Goal: Task Accomplishment & Management: Use online tool/utility

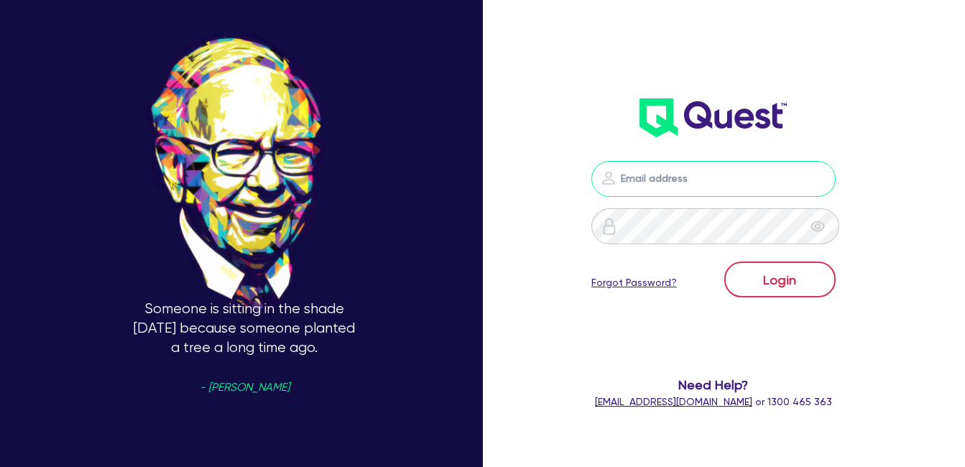
type input "[EMAIL_ADDRESS][DOMAIN_NAME]"
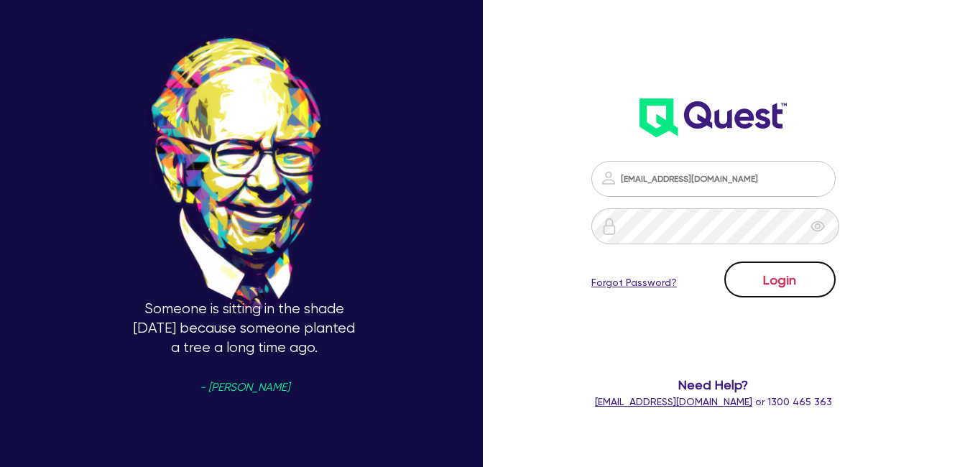
click at [774, 279] on button "Login" at bounding box center [779, 279] width 111 height 36
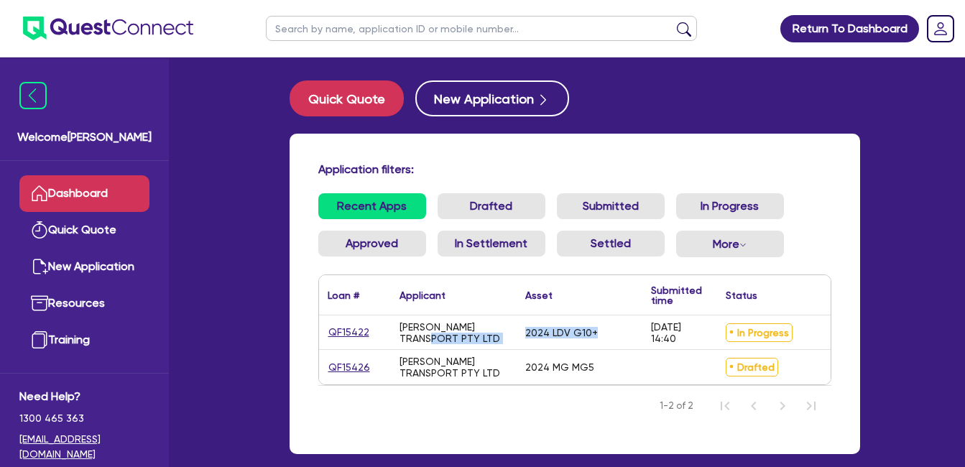
drag, startPoint x: 604, startPoint y: 338, endPoint x: 396, endPoint y: 338, distance: 208.3
click at [396, 338] on div "QF15422 [PERSON_NAME] TRANSPORT PTY LTD 2024 LDV G10+ [DATE] 14:40 In Progress …" at bounding box center [656, 332] width 674 height 34
click at [606, 336] on div "2024 LDV G10+" at bounding box center [580, 332] width 126 height 34
click at [812, 335] on div "In Progress" at bounding box center [780, 332] width 126 height 34
drag, startPoint x: 685, startPoint y: 338, endPoint x: 334, endPoint y: 338, distance: 350.6
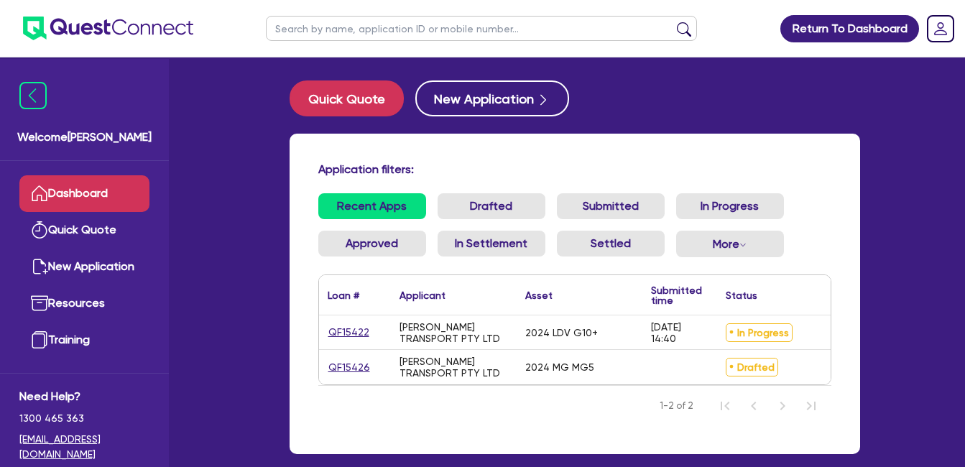
click at [334, 338] on div "QF15422 [PERSON_NAME] TRANSPORT PTY LTD 2024 LDV G10+ [DATE] 14:40 In Progress …" at bounding box center [656, 332] width 674 height 34
drag, startPoint x: 334, startPoint y: 338, endPoint x: 481, endPoint y: 341, distance: 146.6
click at [481, 341] on div "[PERSON_NAME] TRANSPORT PTY LTD" at bounding box center [453, 332] width 108 height 23
click at [226, 22] on header "Return To Dashboard Edit Profile Logout" at bounding box center [482, 28] width 965 height 57
click at [77, 191] on link "Dashboard" at bounding box center [84, 193] width 130 height 37
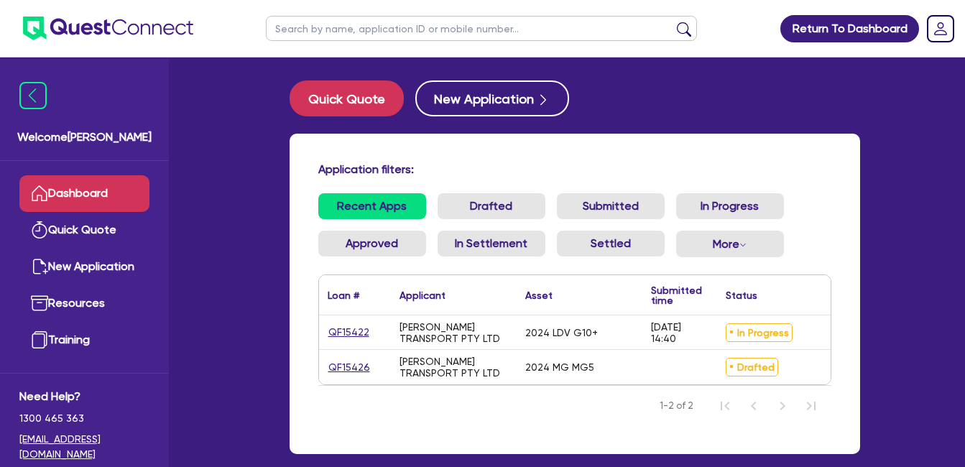
click at [231, 35] on header "Return To Dashboard Edit Profile Logout" at bounding box center [482, 28] width 965 height 57
click at [226, 30] on header "Return To Dashboard Edit Profile Logout" at bounding box center [482, 28] width 965 height 57
click at [225, 33] on header "Return To Dashboard Edit Profile Logout" at bounding box center [482, 28] width 965 height 57
click at [231, 33] on header "Return To Dashboard Edit Profile Logout" at bounding box center [482, 28] width 965 height 57
click at [102, 182] on link "Dashboard" at bounding box center [84, 193] width 130 height 37
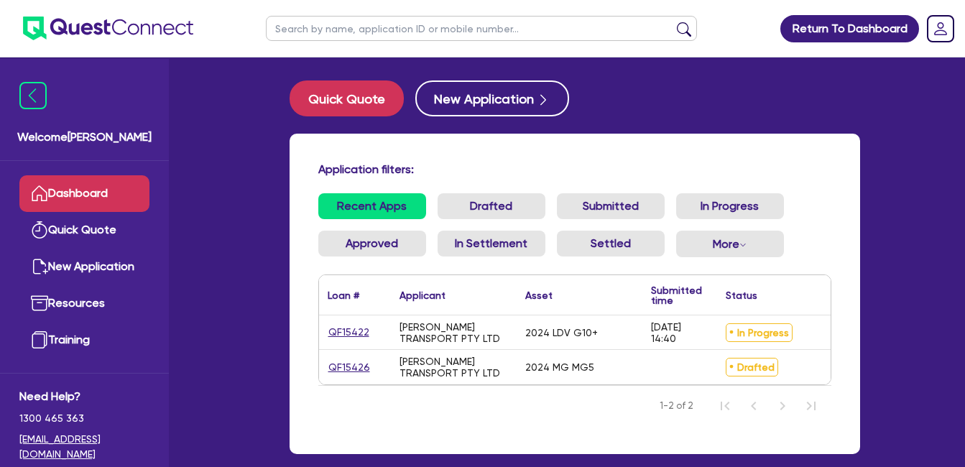
click at [103, 187] on link "Dashboard" at bounding box center [84, 193] width 130 height 37
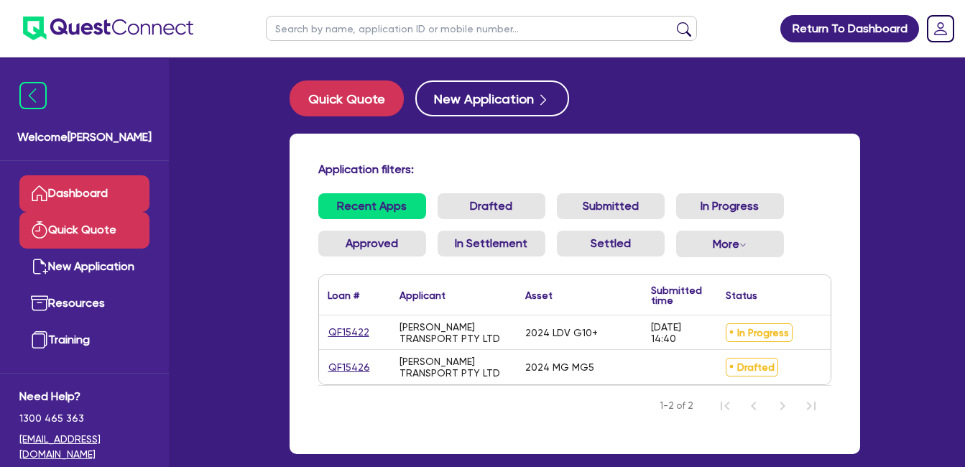
click at [86, 233] on link "Quick Quote" at bounding box center [84, 230] width 130 height 37
select select "Quest Finance - Own Book"
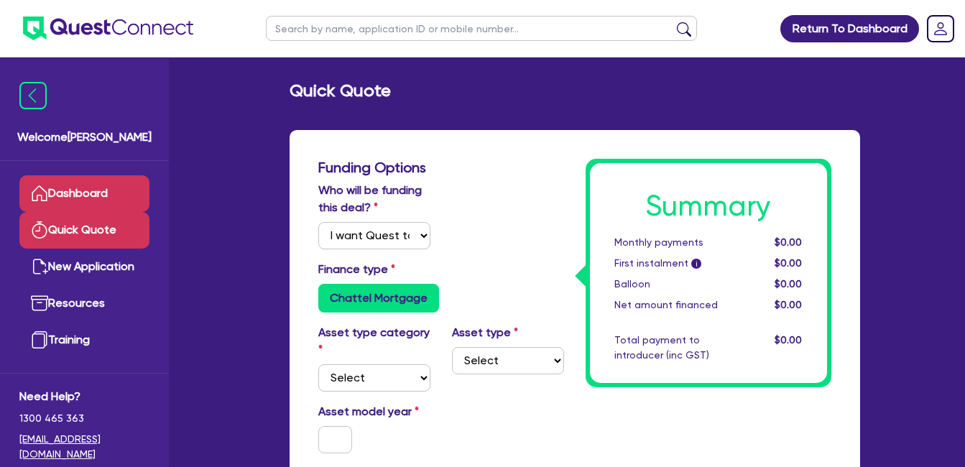
click at [86, 205] on link "Dashboard" at bounding box center [84, 193] width 130 height 37
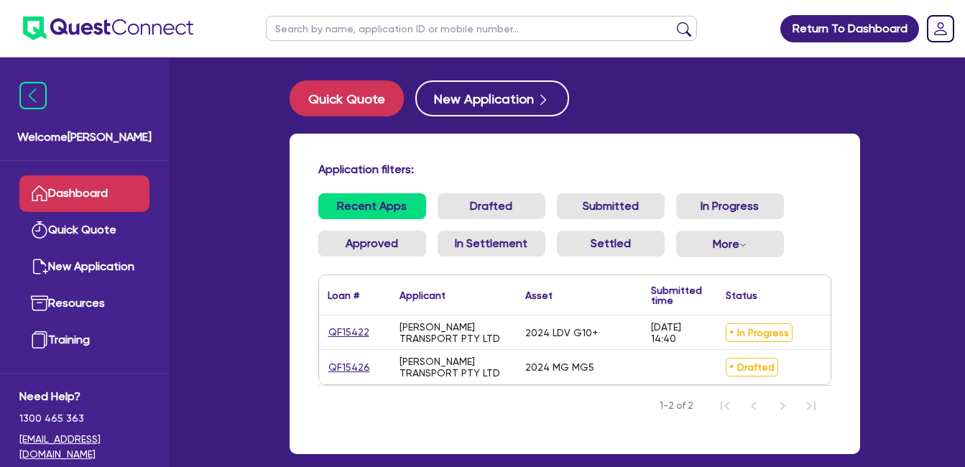
click at [91, 188] on link "Dashboard" at bounding box center [84, 193] width 130 height 37
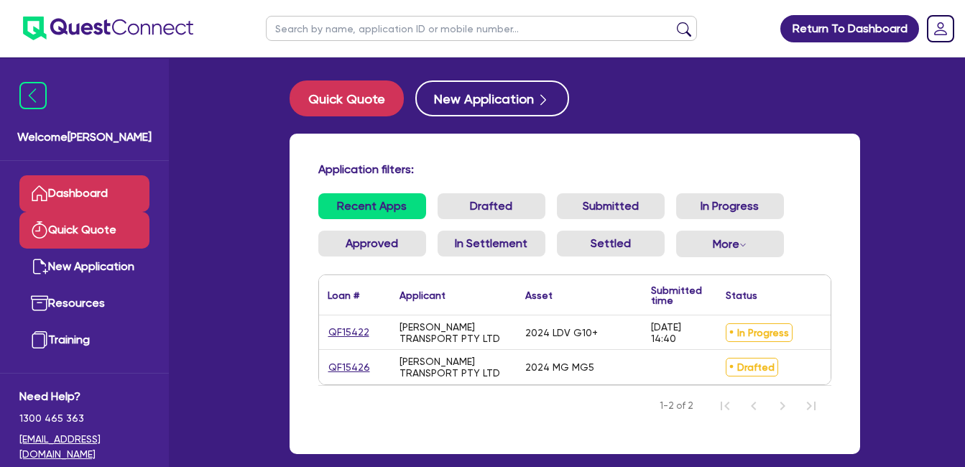
click at [101, 229] on link "Quick Quote" at bounding box center [84, 230] width 130 height 37
select select "Quest Finance - Own Book"
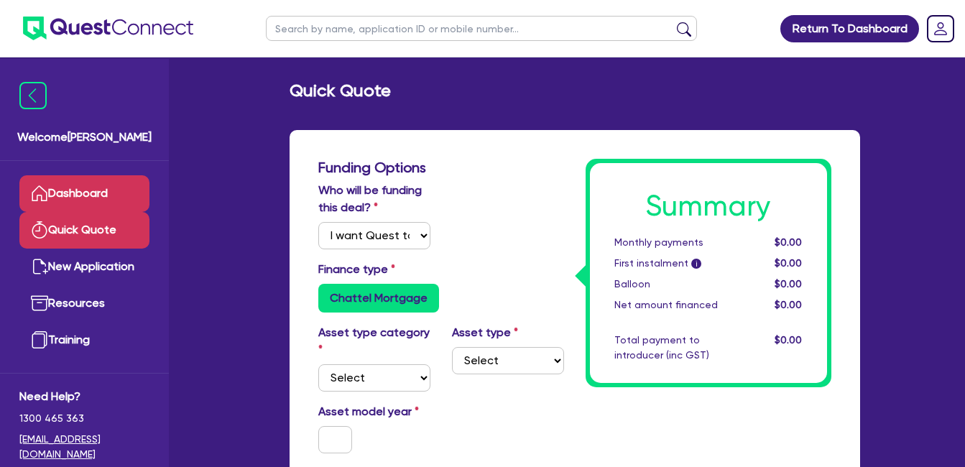
click at [103, 197] on link "Dashboard" at bounding box center [84, 193] width 130 height 37
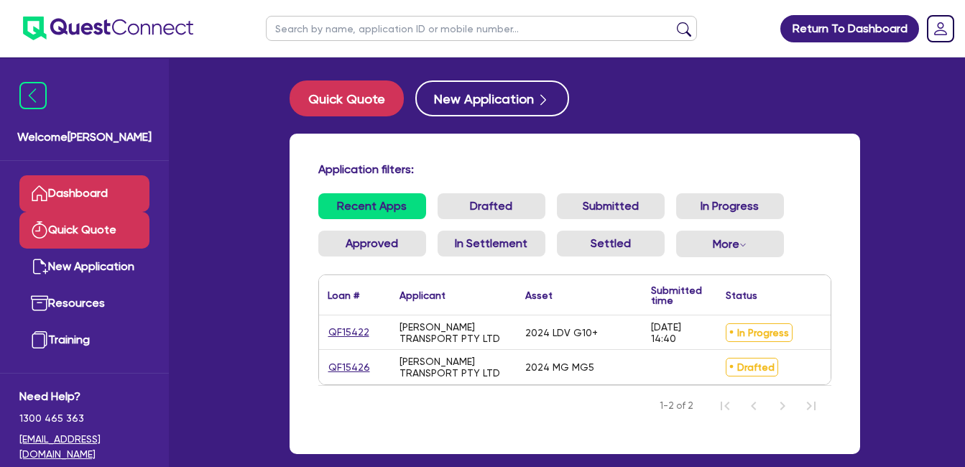
click at [75, 246] on link "Quick Quote" at bounding box center [84, 230] width 130 height 37
select select "Quest Finance - Own Book"
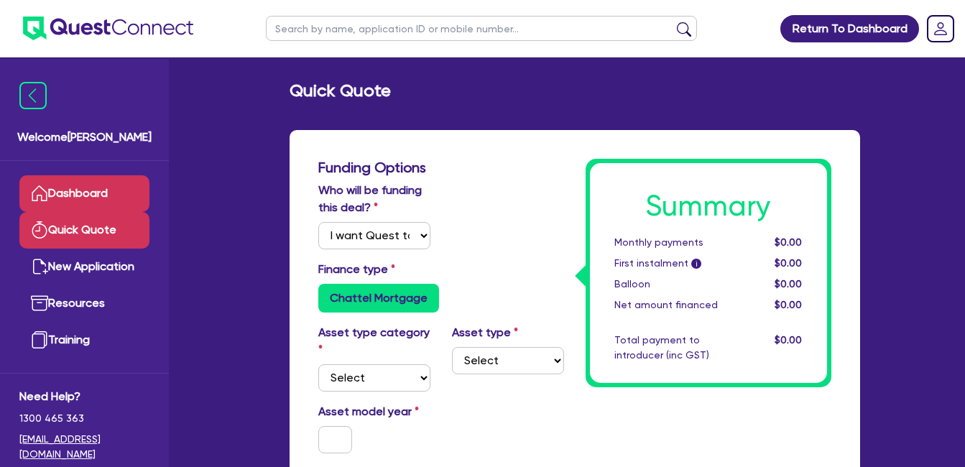
click at [93, 188] on link "Dashboard" at bounding box center [84, 193] width 130 height 37
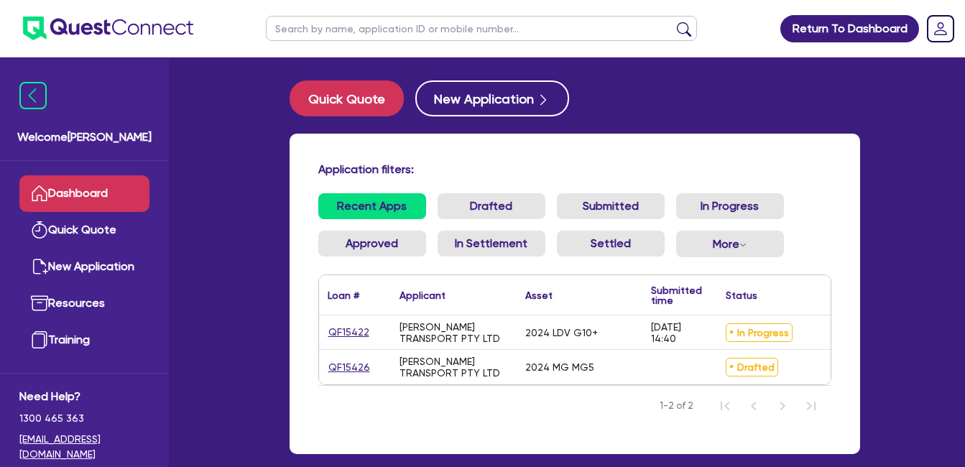
click at [767, 144] on div "Application filters: Recent Apps Drafted Submitted In Progress Approved In Sett…" at bounding box center [575, 294] width 570 height 320
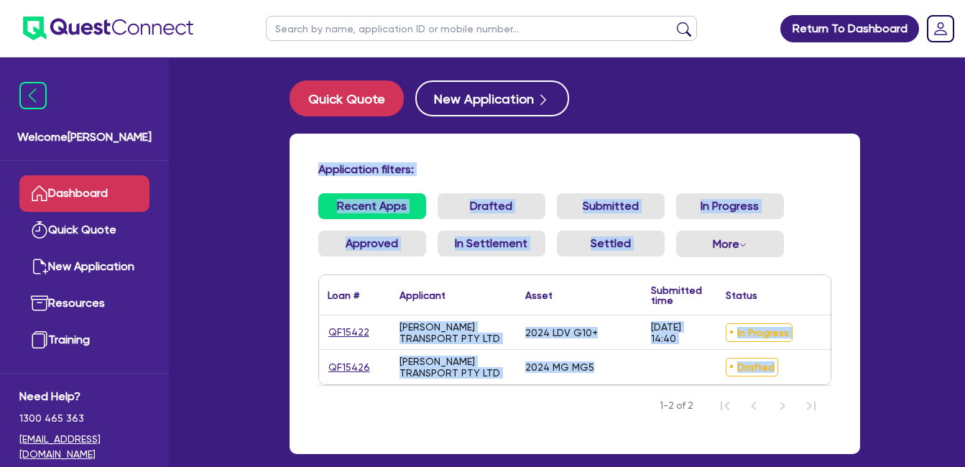
drag, startPoint x: 306, startPoint y: 147, endPoint x: 831, endPoint y: 373, distance: 571.5
click at [831, 373] on div "Application filters: Recent Apps Drafted Submitted In Progress Approved In Sett…" at bounding box center [575, 294] width 570 height 320
drag, startPoint x: 831, startPoint y: 373, endPoint x: 805, endPoint y: 174, distance: 200.8
click at [805, 174] on h4 "Application filters:" at bounding box center [574, 169] width 513 height 14
drag, startPoint x: 312, startPoint y: 147, endPoint x: 843, endPoint y: 356, distance: 570.6
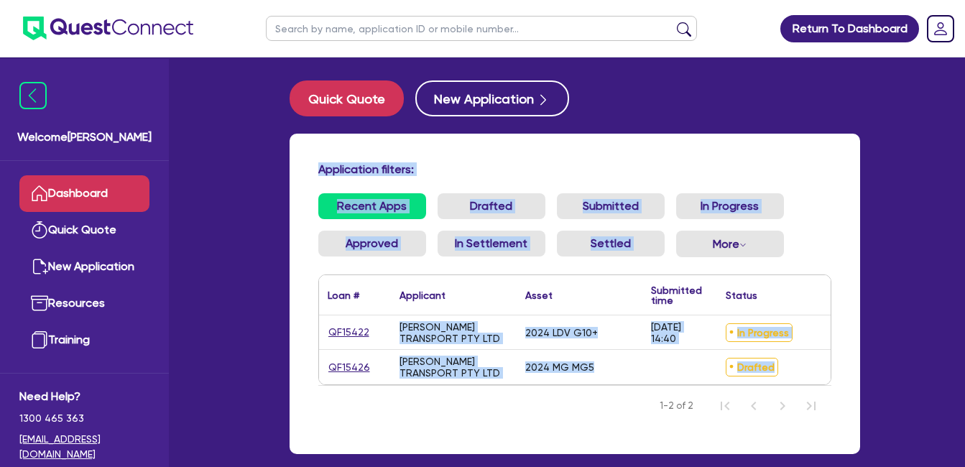
click at [843, 356] on div "Application filters: Recent Apps Drafted Submitted In Progress Approved In Sett…" at bounding box center [575, 294] width 570 height 320
drag, startPoint x: 843, startPoint y: 356, endPoint x: 800, endPoint y: 173, distance: 188.4
click at [800, 173] on h4 "Application filters:" at bounding box center [574, 169] width 513 height 14
drag, startPoint x: 402, startPoint y: 181, endPoint x: 847, endPoint y: 362, distance: 480.8
click at [847, 362] on div "Application filters: Recent Apps Drafted Submitted In Progress Approved In Sett…" at bounding box center [575, 294] width 570 height 320
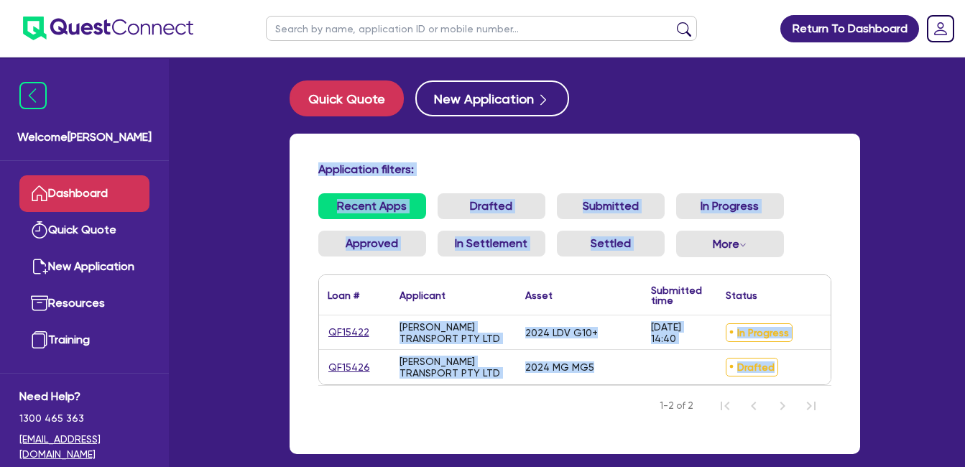
drag, startPoint x: 847, startPoint y: 362, endPoint x: 812, endPoint y: 186, distance: 179.4
click at [827, 195] on ul "Recent Apps Drafted Submitted In Progress Approved In Settlement Settled More W…" at bounding box center [574, 230] width 513 height 75
drag, startPoint x: 308, startPoint y: 150, endPoint x: 812, endPoint y: 384, distance: 556.0
click at [812, 384] on div "Application filters: Recent Apps Drafted Submitted In Progress Approved In Sett…" at bounding box center [575, 294] width 570 height 320
click at [789, 167] on h4 "Application filters:" at bounding box center [574, 169] width 513 height 14
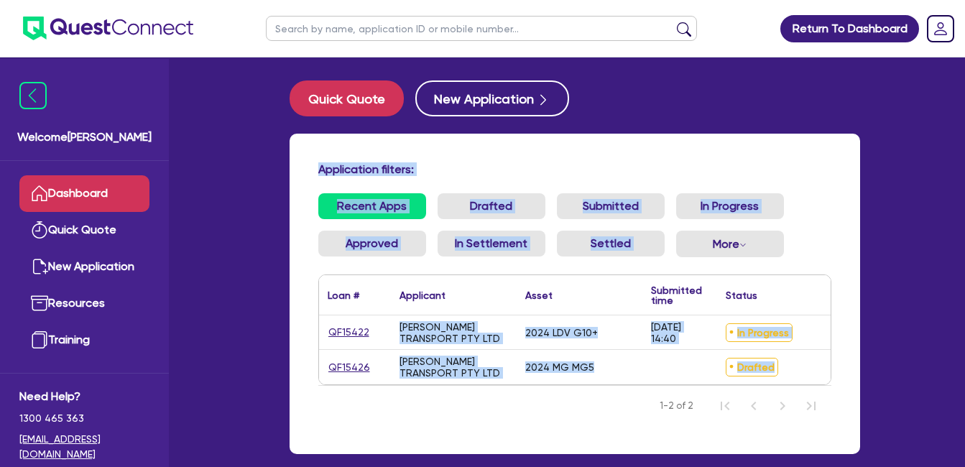
drag, startPoint x: 304, startPoint y: 136, endPoint x: 846, endPoint y: 358, distance: 585.1
click at [846, 358] on div "Application filters: Recent Apps Drafted Submitted In Progress Approved In Sett…" at bounding box center [575, 294] width 570 height 320
drag, startPoint x: 846, startPoint y: 358, endPoint x: 797, endPoint y: 193, distance: 172.1
click at [797, 193] on div "Application filters: Recent Apps Drafted Submitted In Progress Approved In Sett…" at bounding box center [575, 294] width 570 height 320
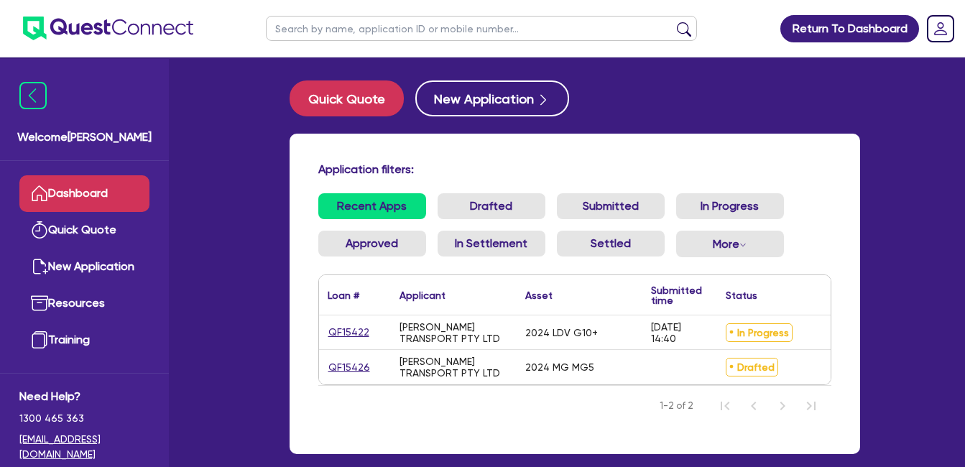
click at [510, 150] on div "Application filters: Recent Apps Drafted Submitted In Progress Approved In Sett…" at bounding box center [575, 294] width 570 height 320
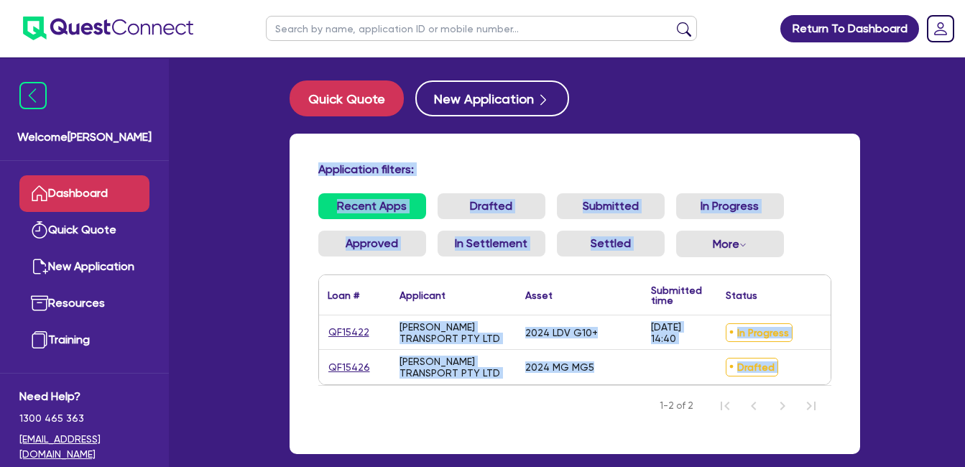
drag, startPoint x: 307, startPoint y: 148, endPoint x: 866, endPoint y: 362, distance: 597.8
click at [866, 362] on div "Application filters: Recent Apps Drafted Submitted In Progress Approved In Sett…" at bounding box center [575, 303] width 592 height 338
drag, startPoint x: 866, startPoint y: 362, endPoint x: 842, endPoint y: 356, distance: 24.4
click at [840, 353] on div "Application filters: Recent Apps Drafted Submitted In Progress Approved In Sett…" at bounding box center [575, 294] width 570 height 320
drag, startPoint x: 843, startPoint y: 375, endPoint x: 309, endPoint y: 152, distance: 579.3
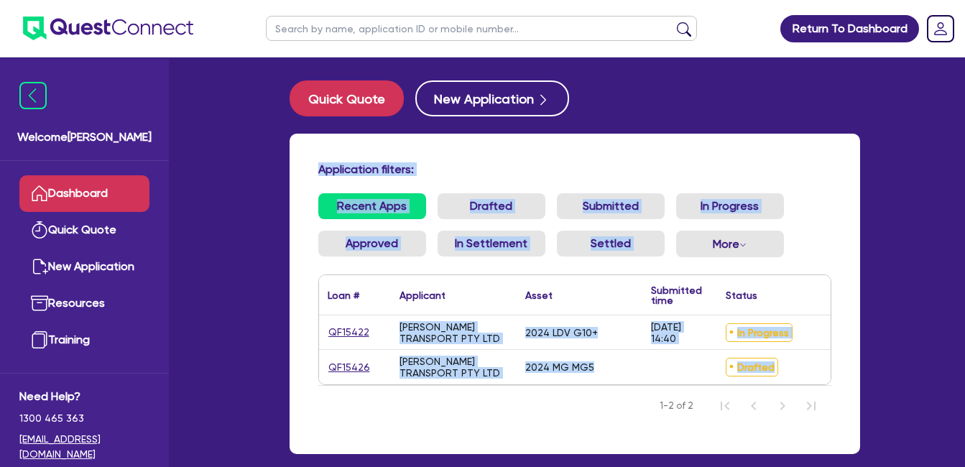
click at [309, 152] on div "Application filters: Recent Apps Drafted Submitted In Progress Approved In Sett…" at bounding box center [575, 294] width 570 height 320
click at [478, 155] on div "Application filters: Recent Apps Drafted Submitted In Progress Approved In Sett…" at bounding box center [575, 294] width 570 height 320
drag, startPoint x: 304, startPoint y: 152, endPoint x: 856, endPoint y: 362, distance: 590.3
click at [856, 362] on div "Application filters: Recent Apps Drafted Submitted In Progress Approved In Sett…" at bounding box center [575, 294] width 570 height 320
drag, startPoint x: 856, startPoint y: 362, endPoint x: 846, endPoint y: 366, distance: 10.0
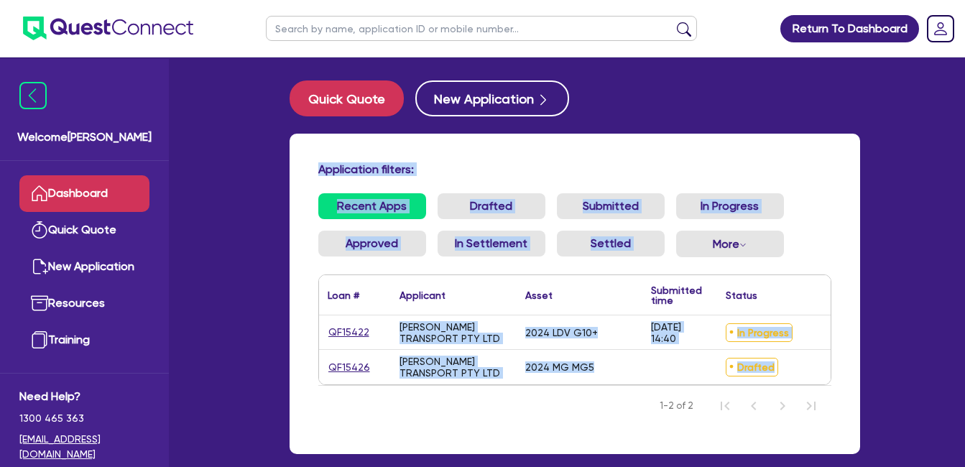
click at [847, 364] on div "Application filters: Recent Apps Drafted Submitted In Progress Approved In Sett…" at bounding box center [575, 294] width 570 height 320
drag, startPoint x: 846, startPoint y: 372, endPoint x: 292, endPoint y: 145, distance: 598.6
click at [292, 145] on div "Application filters: Recent Apps Drafted Submitted In Progress Approved In Sett…" at bounding box center [575, 294] width 570 height 320
click at [540, 169] on h4 "Application filters:" at bounding box center [574, 169] width 513 height 14
drag, startPoint x: 315, startPoint y: 142, endPoint x: 851, endPoint y: 369, distance: 581.7
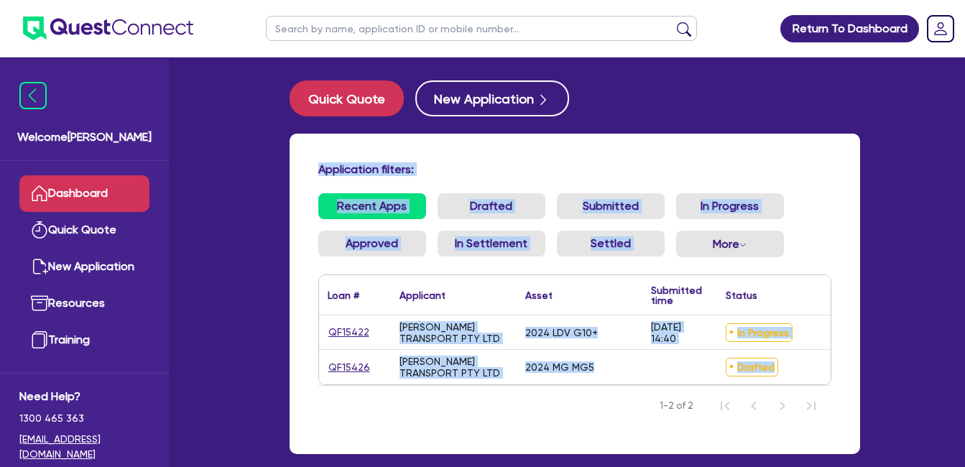
click at [851, 369] on div "Application filters: Recent Apps Drafted Submitted In Progress Approved In Sett…" at bounding box center [575, 294] width 570 height 320
drag, startPoint x: 851, startPoint y: 369, endPoint x: 845, endPoint y: 374, distance: 7.6
click at [845, 374] on div "Application filters: Recent Apps Drafted Submitted In Progress Approved In Sett…" at bounding box center [575, 294] width 570 height 320
drag, startPoint x: 845, startPoint y: 377, endPoint x: 298, endPoint y: 156, distance: 589.8
click at [298, 156] on div "Application filters: Recent Apps Drafted Submitted In Progress Approved In Sett…" at bounding box center [575, 294] width 570 height 320
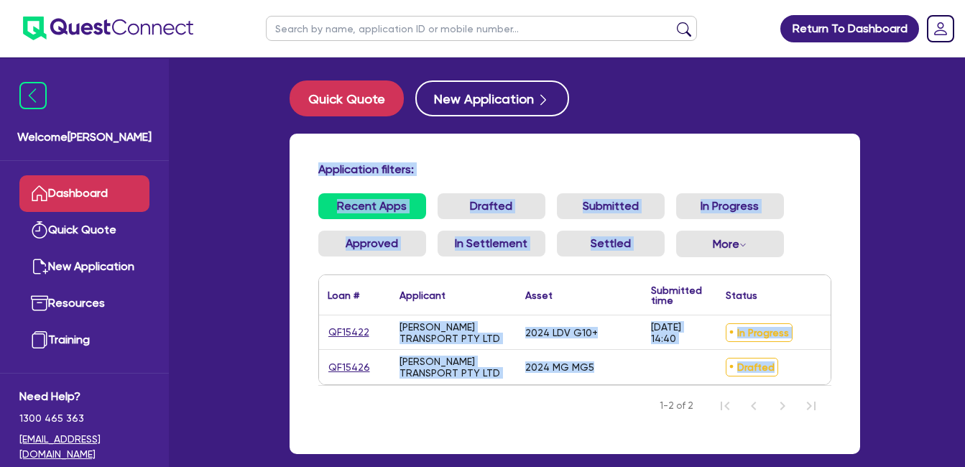
click at [466, 159] on div "Application filters: Recent Apps Drafted Submitted In Progress Approved In Sett…" at bounding box center [575, 294] width 570 height 320
drag, startPoint x: 365, startPoint y: 173, endPoint x: 851, endPoint y: 364, distance: 522.5
click at [851, 364] on div "Application filters: Recent Apps Drafted Submitted In Progress Approved In Sett…" at bounding box center [575, 294] width 570 height 320
drag, startPoint x: 851, startPoint y: 364, endPoint x: 848, endPoint y: 379, distance: 15.5
click at [839, 379] on div "Application filters: Recent Apps Drafted Submitted In Progress Approved In Sett…" at bounding box center [575, 294] width 570 height 320
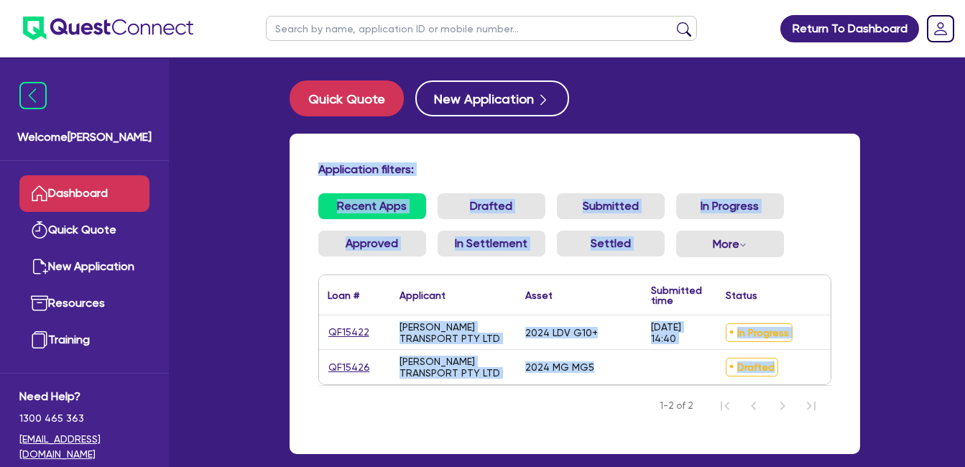
drag, startPoint x: 850, startPoint y: 378, endPoint x: 302, endPoint y: 173, distance: 584.4
click at [302, 173] on div "Application filters: Recent Apps Drafted Submitted In Progress Approved In Sett…" at bounding box center [575, 294] width 570 height 320
drag, startPoint x: 302, startPoint y: 173, endPoint x: 445, endPoint y: 159, distance: 143.0
click at [457, 159] on div "Application filters: Recent Apps Drafted Submitted In Progress Approved In Sett…" at bounding box center [575, 294] width 570 height 320
drag, startPoint x: 313, startPoint y: 154, endPoint x: 848, endPoint y: 381, distance: 580.4
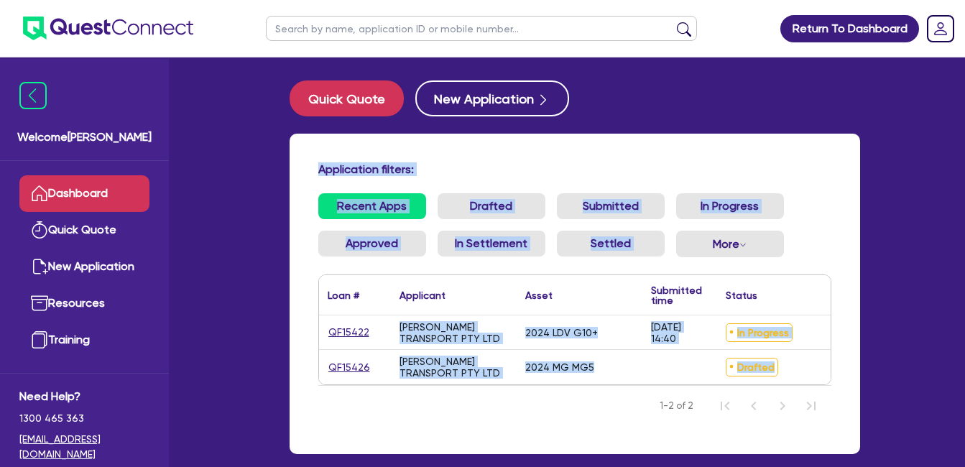
click at [848, 381] on div "Application filters: Recent Apps Drafted Submitted In Progress Approved In Sett…" at bounding box center [575, 294] width 570 height 320
click at [846, 379] on div "Application filters: Recent Apps Drafted Submitted In Progress Approved In Sett…" at bounding box center [575, 294] width 570 height 320
click at [453, 168] on h4 "Application filters:" at bounding box center [574, 169] width 513 height 14
drag, startPoint x: 313, startPoint y: 153, endPoint x: 843, endPoint y: 387, distance: 578.9
click at [843, 387] on div "Application filters: Recent Apps Drafted Submitted In Progress Approved In Sett…" at bounding box center [575, 294] width 570 height 320
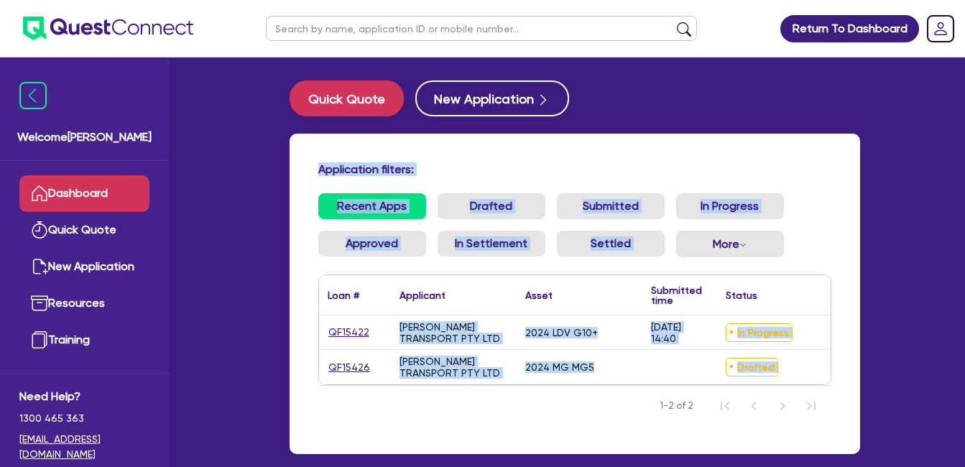
drag, startPoint x: 843, startPoint y: 387, endPoint x: 844, endPoint y: 371, distance: 15.9
click at [844, 371] on div "Application filters: Recent Apps Drafted Submitted In Progress Approved In Sett…" at bounding box center [575, 294] width 570 height 320
drag, startPoint x: 844, startPoint y: 376, endPoint x: 298, endPoint y: 159, distance: 587.5
click at [304, 159] on div "Application filters: Recent Apps Drafted Submitted In Progress Approved In Sett…" at bounding box center [575, 294] width 570 height 320
drag, startPoint x: 298, startPoint y: 159, endPoint x: 463, endPoint y: 153, distance: 165.4
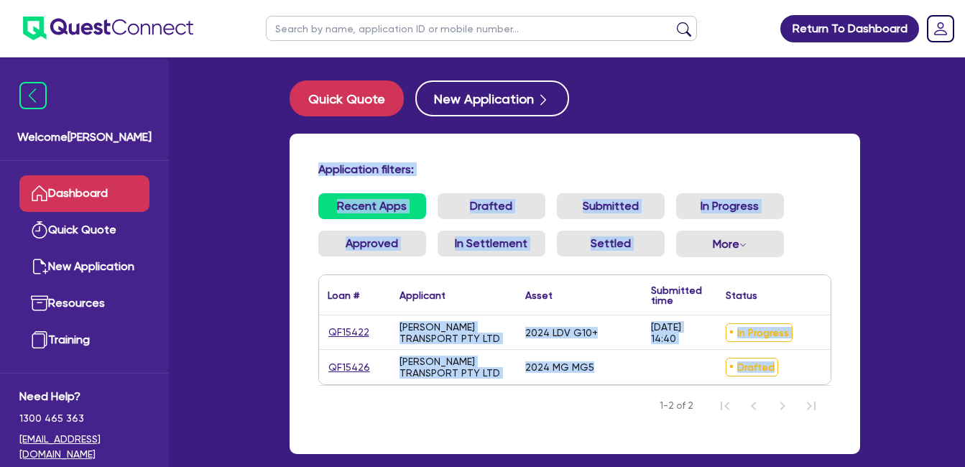
click at [464, 153] on div "Application filters: Recent Apps Drafted Submitted In Progress Approved In Sett…" at bounding box center [575, 294] width 570 height 320
drag, startPoint x: 305, startPoint y: 150, endPoint x: 838, endPoint y: 381, distance: 581.1
click at [838, 381] on div "Application filters: Recent Apps Drafted Submitted In Progress Approved In Sett…" at bounding box center [575, 294] width 570 height 320
click at [839, 375] on div "Application filters: Recent Apps Drafted Submitted In Progress Approved In Sett…" at bounding box center [575, 294] width 570 height 320
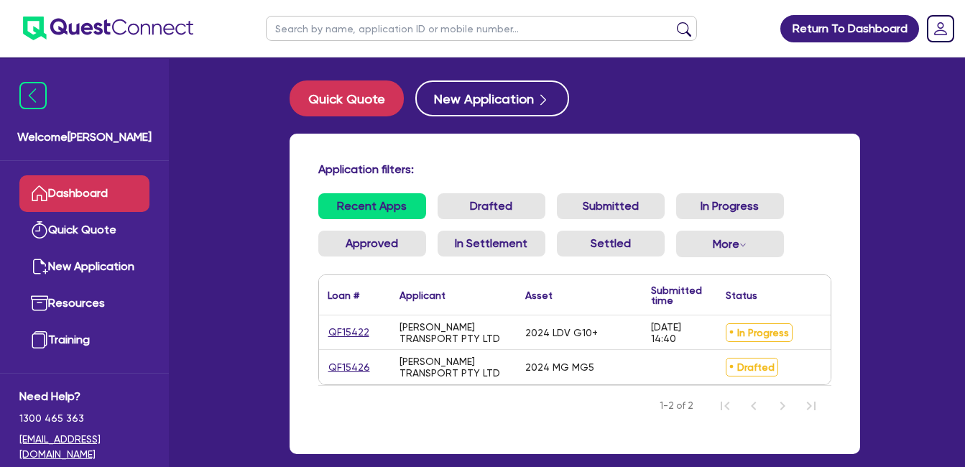
click at [535, 148] on div "Application filters: Recent Apps Drafted Submitted In Progress Approved In Sett…" at bounding box center [575, 294] width 570 height 320
click at [300, 146] on div "Application filters: Recent Apps Drafted Submitted In Progress Approved In Sett…" at bounding box center [575, 294] width 570 height 320
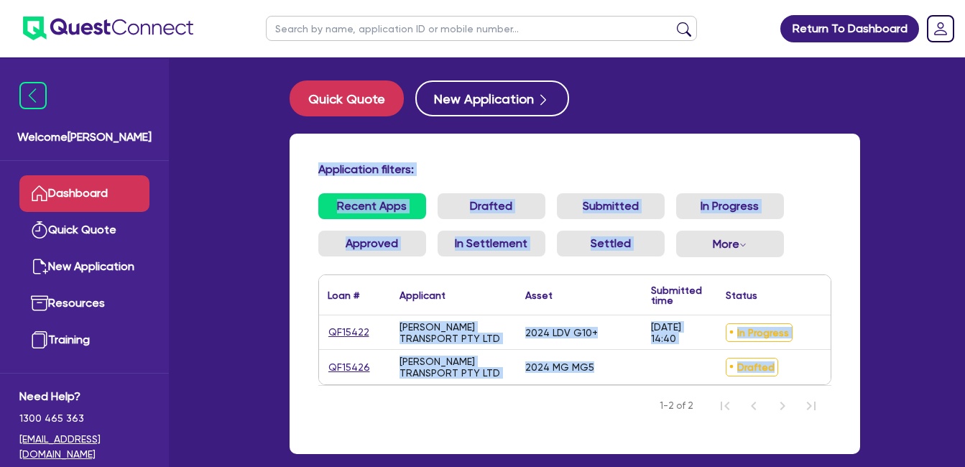
drag, startPoint x: 310, startPoint y: 147, endPoint x: 830, endPoint y: 366, distance: 565.3
click at [830, 366] on div "Application filters: Recent Apps Drafted Submitted In Progress Approved In Sett…" at bounding box center [575, 294] width 570 height 320
drag, startPoint x: 830, startPoint y: 366, endPoint x: 839, endPoint y: 379, distance: 15.5
click at [839, 379] on div "Application filters: Recent Apps Drafted Submitted In Progress Approved In Sett…" at bounding box center [575, 294] width 570 height 320
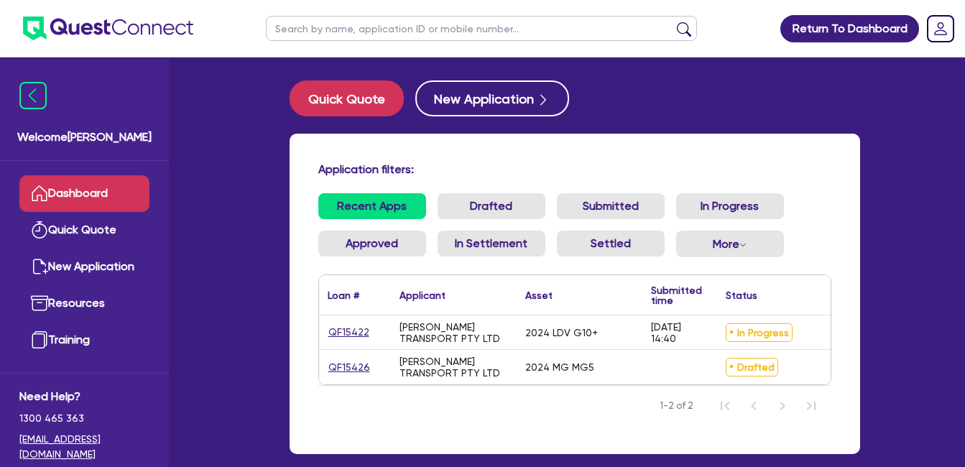
click at [546, 160] on div "Application filters: Recent Apps Drafted Submitted In Progress Approved In Sett…" at bounding box center [575, 294] width 570 height 320
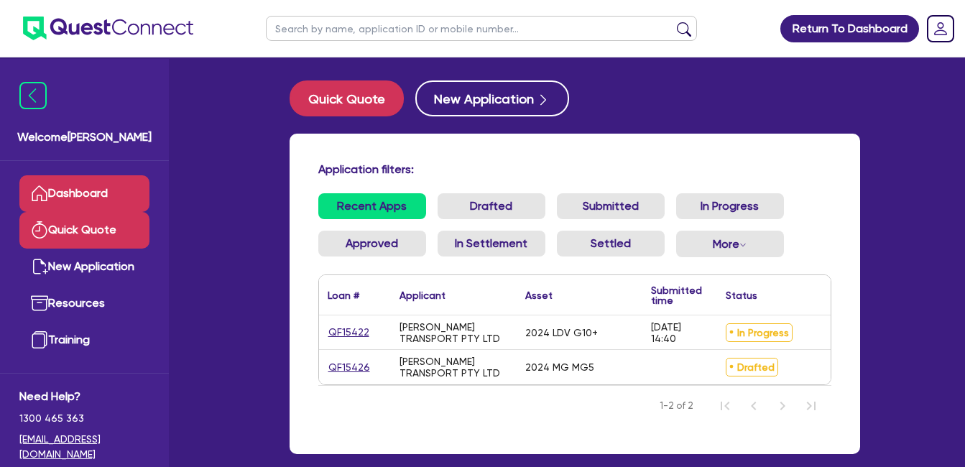
click at [83, 229] on link "Quick Quote" at bounding box center [84, 230] width 130 height 37
select select "Quest Finance - Own Book"
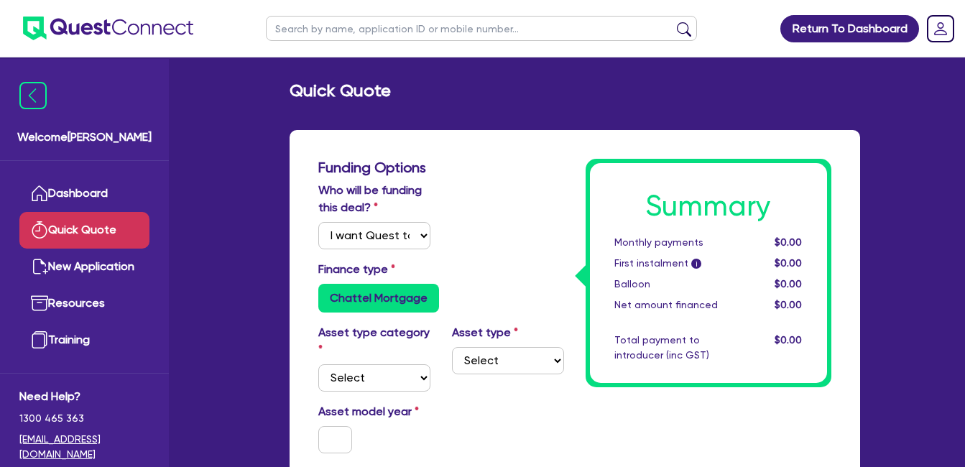
click at [84, 186] on link "Dashboard" at bounding box center [84, 193] width 130 height 37
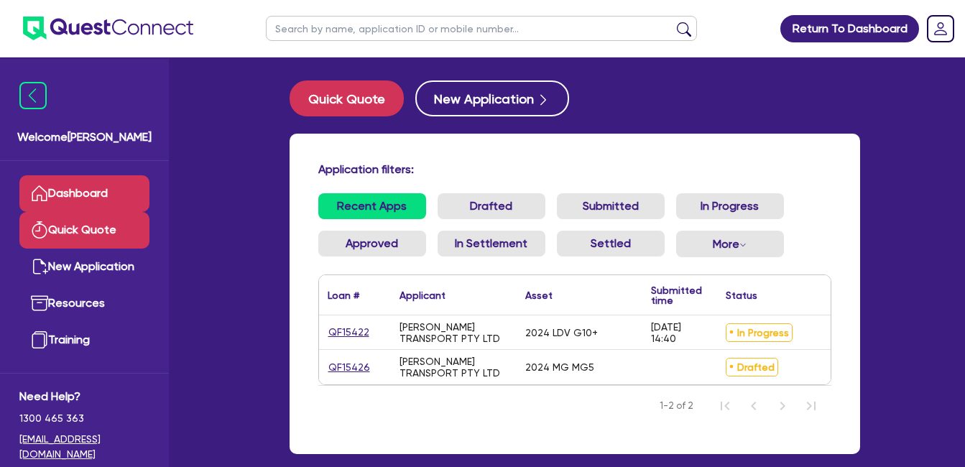
click at [114, 235] on link "Quick Quote" at bounding box center [84, 230] width 130 height 37
select select "Quest Finance - Own Book"
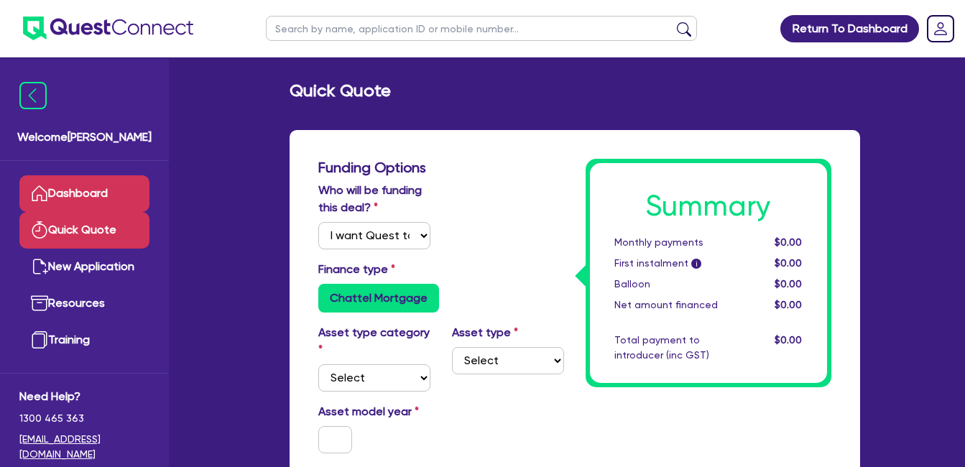
click at [98, 200] on link "Dashboard" at bounding box center [84, 193] width 130 height 37
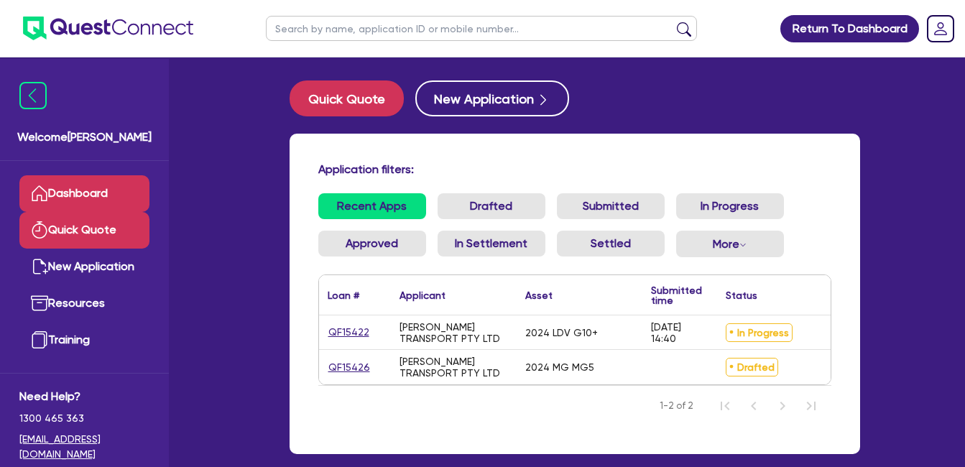
click at [85, 236] on link "Quick Quote" at bounding box center [84, 230] width 130 height 37
select select "Quest Finance - Own Book"
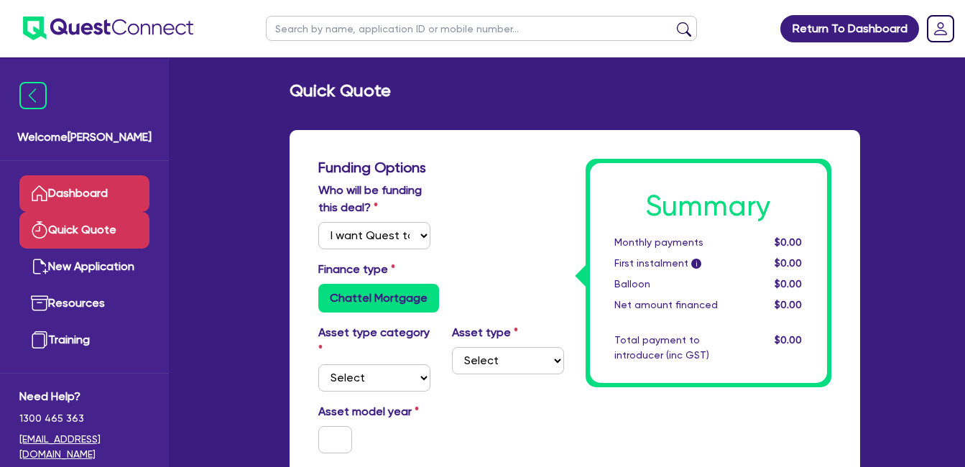
click at [108, 186] on link "Dashboard" at bounding box center [84, 193] width 130 height 37
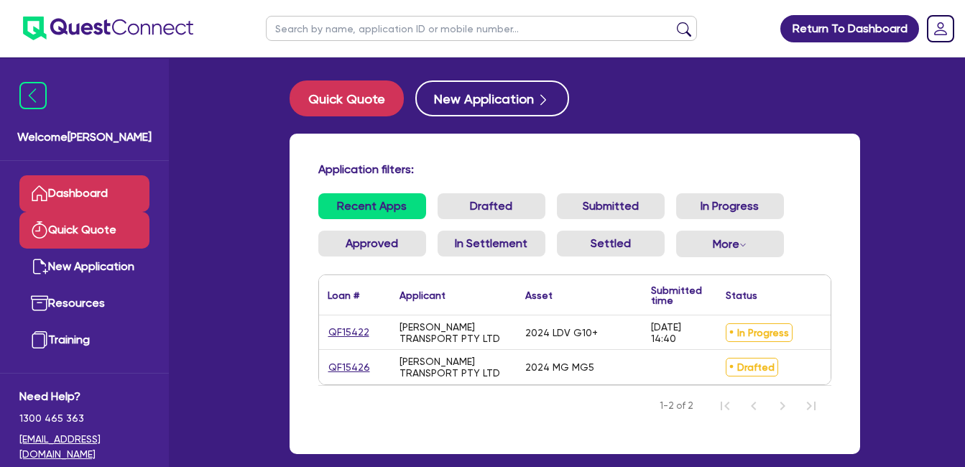
click at [91, 218] on link "Quick Quote" at bounding box center [84, 230] width 130 height 37
select select "Quest Finance - Own Book"
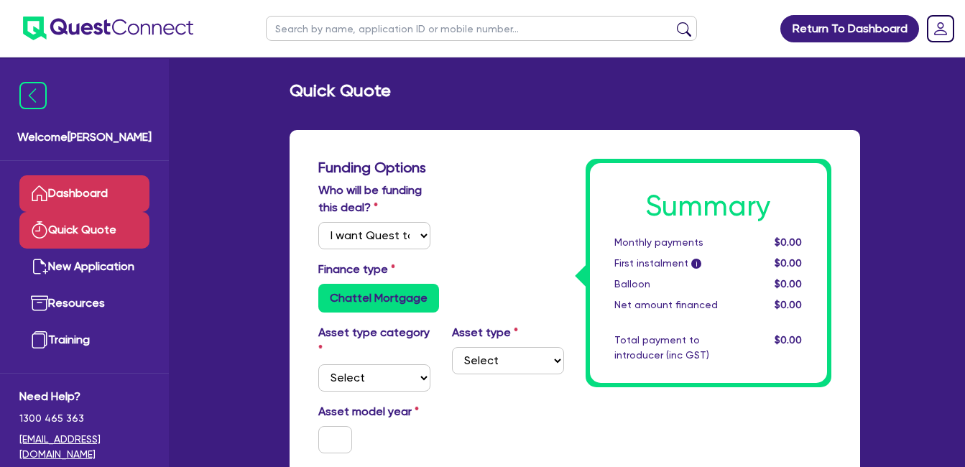
click at [93, 193] on link "Dashboard" at bounding box center [84, 193] width 130 height 37
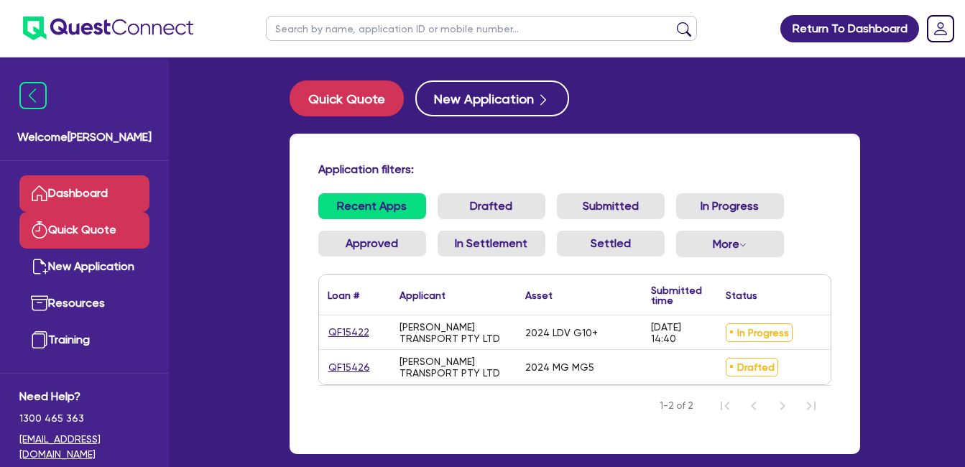
click at [80, 232] on link "Quick Quote" at bounding box center [84, 230] width 130 height 37
select select "Quest Finance - Own Book"
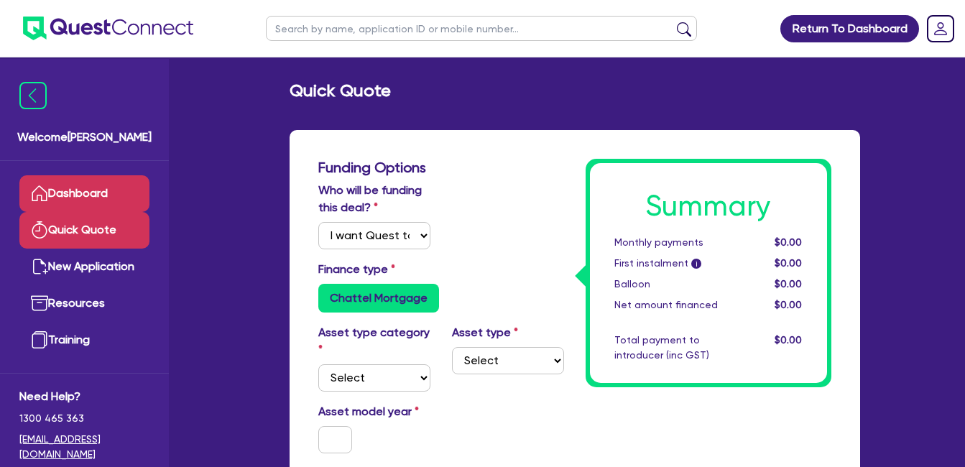
click at [111, 180] on link "Dashboard" at bounding box center [84, 193] width 130 height 37
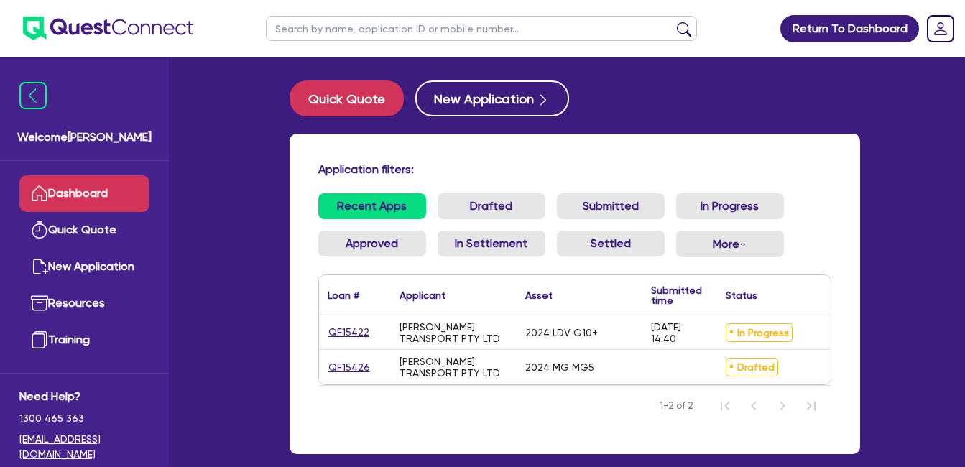
click at [450, 165] on h4 "Application filters:" at bounding box center [574, 169] width 513 height 14
click at [516, 156] on div "Application filters: Recent Apps Drafted Submitted In Progress Approved In Sett…" at bounding box center [575, 294] width 570 height 320
drag, startPoint x: 437, startPoint y: 169, endPoint x: 320, endPoint y: 175, distance: 117.2
click at [320, 175] on h4 "Application filters:" at bounding box center [574, 169] width 513 height 14
drag, startPoint x: 320, startPoint y: 175, endPoint x: 489, endPoint y: 159, distance: 170.3
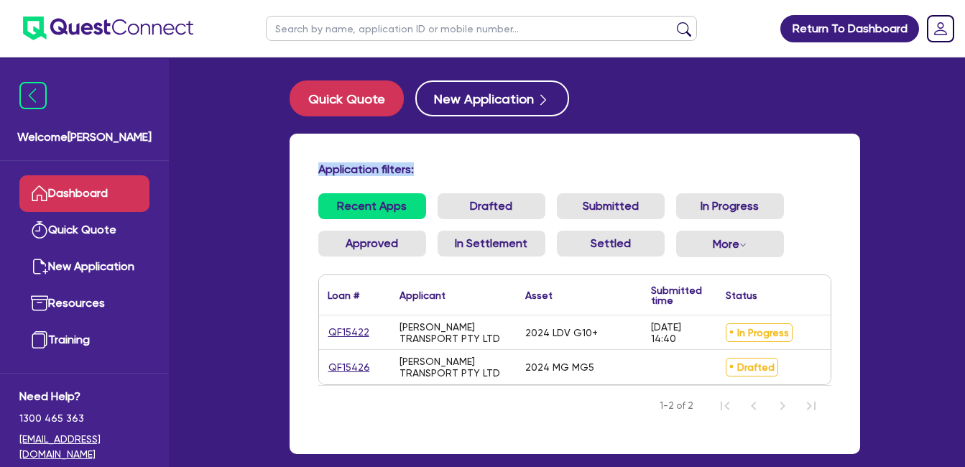
click at [489, 159] on div "Application filters: Recent Apps Drafted Submitted In Progress Approved In Sett…" at bounding box center [575, 294] width 570 height 320
drag, startPoint x: 437, startPoint y: 175, endPoint x: 337, endPoint y: 179, distance: 99.9
click at [337, 179] on div "Application filters:" at bounding box center [574, 171] width 534 height 19
click at [427, 159] on div "Application filters: Recent Apps Drafted Submitted In Progress Approved In Sett…" at bounding box center [575, 294] width 570 height 320
drag, startPoint x: 425, startPoint y: 168, endPoint x: 325, endPoint y: 168, distance: 99.9
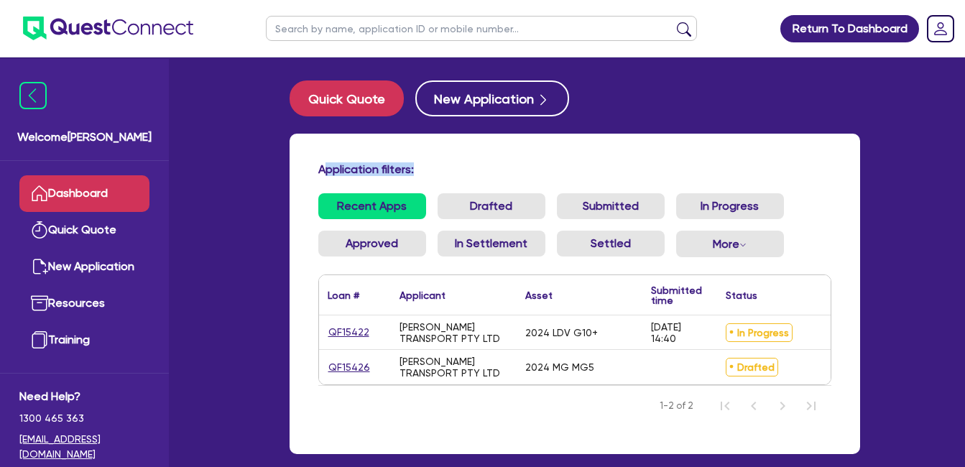
click at [325, 168] on h4 "Application filters:" at bounding box center [574, 169] width 513 height 14
drag, startPoint x: 328, startPoint y: 168, endPoint x: 481, endPoint y: 153, distance: 153.8
click at [481, 153] on div "Application filters: Recent Apps Drafted Submitted In Progress Approved In Sett…" at bounding box center [575, 294] width 570 height 320
click at [440, 169] on h4 "Application filters:" at bounding box center [574, 169] width 513 height 14
drag, startPoint x: 422, startPoint y: 169, endPoint x: 315, endPoint y: 173, distance: 106.4
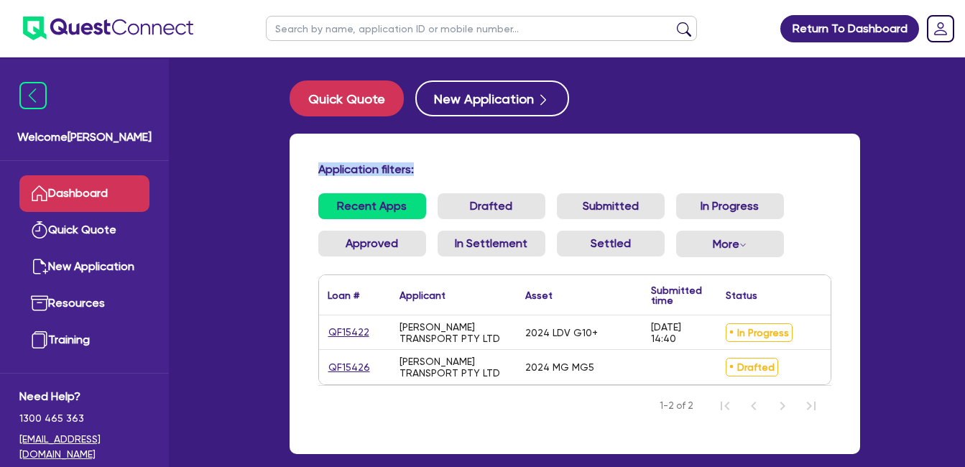
click at [315, 173] on div "Application filters:" at bounding box center [574, 171] width 534 height 19
click at [472, 166] on h4 "Application filters:" at bounding box center [574, 169] width 513 height 14
drag, startPoint x: 408, startPoint y: 176, endPoint x: 309, endPoint y: 172, distance: 99.2
click at [309, 172] on div "Application filters:" at bounding box center [574, 171] width 534 height 19
click at [457, 178] on div "Application filters:" at bounding box center [574, 171] width 534 height 19
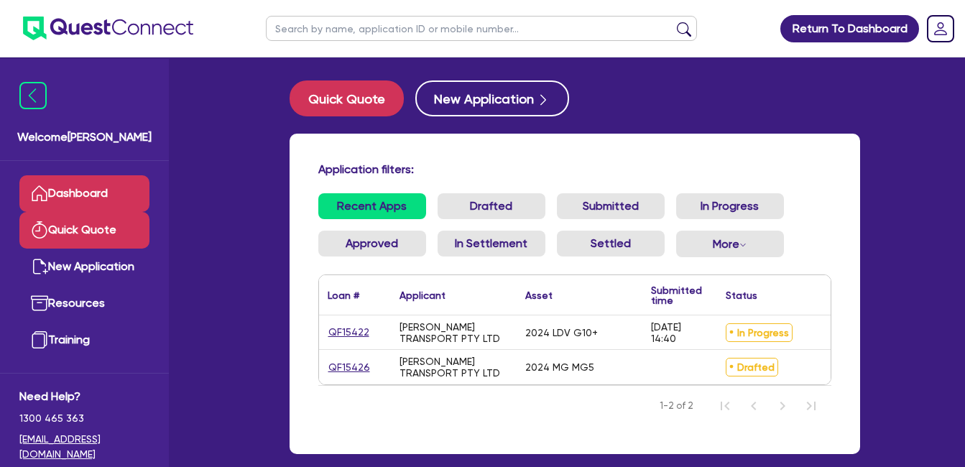
click at [83, 221] on link "Quick Quote" at bounding box center [84, 230] width 130 height 37
select select "Quest Finance - Own Book"
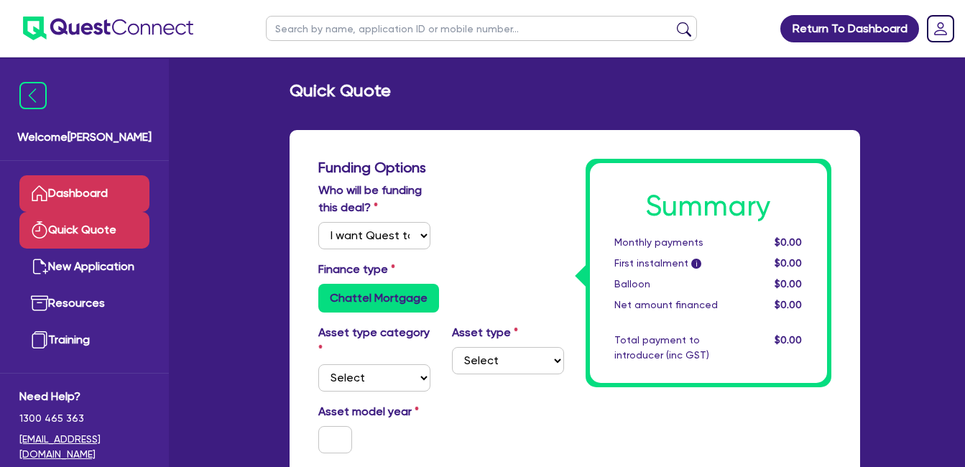
click at [85, 198] on link "Dashboard" at bounding box center [84, 193] width 130 height 37
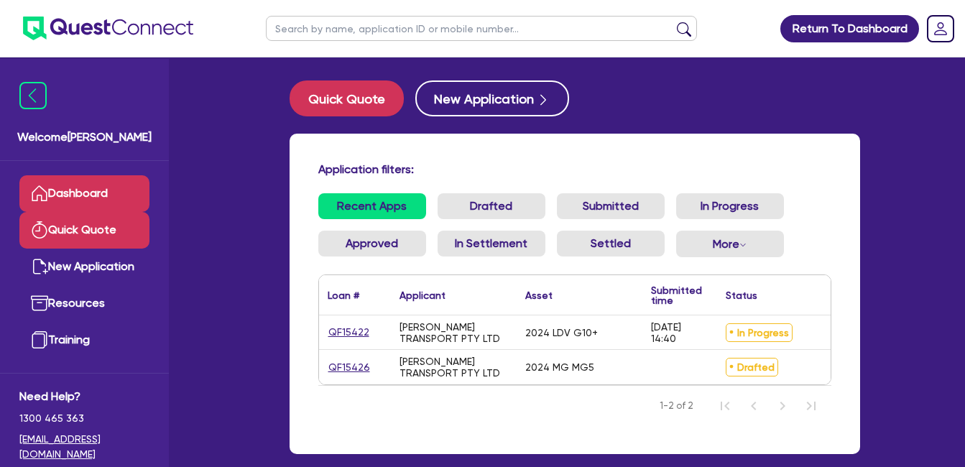
click at [71, 218] on link "Quick Quote" at bounding box center [84, 230] width 130 height 37
select select "Quest Finance - Own Book"
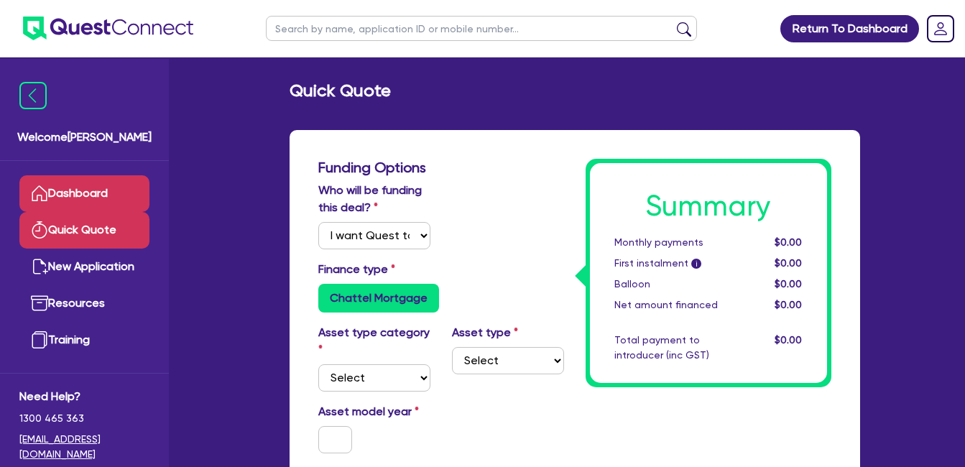
click at [85, 195] on link "Dashboard" at bounding box center [84, 193] width 130 height 37
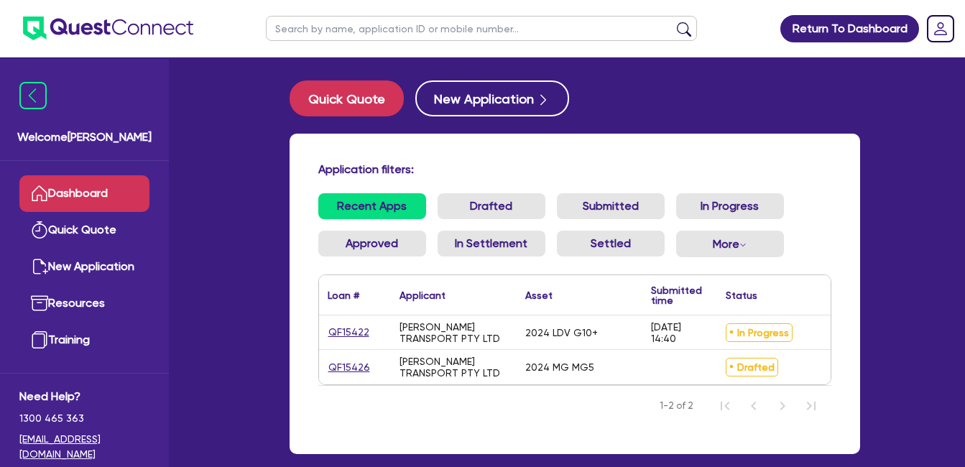
click at [83, 195] on link "Dashboard" at bounding box center [84, 193] width 130 height 37
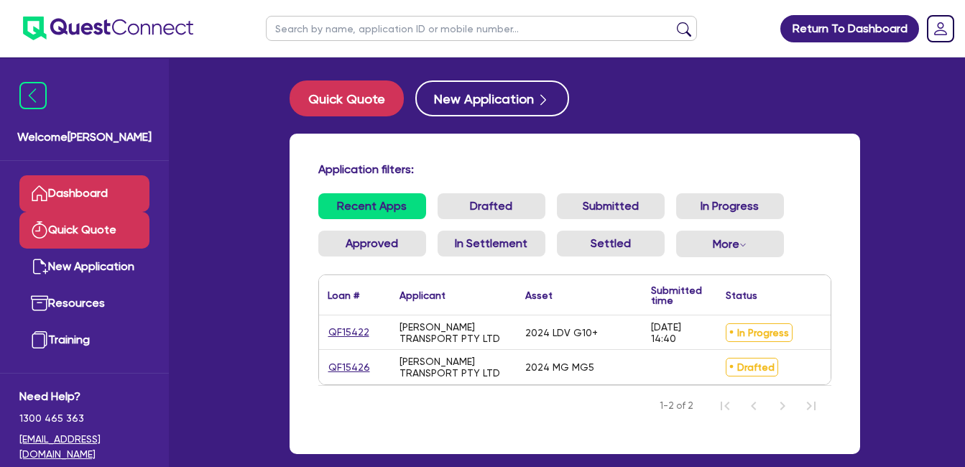
click at [85, 224] on link "Quick Quote" at bounding box center [84, 230] width 130 height 37
select select "Quest Finance - Own Book"
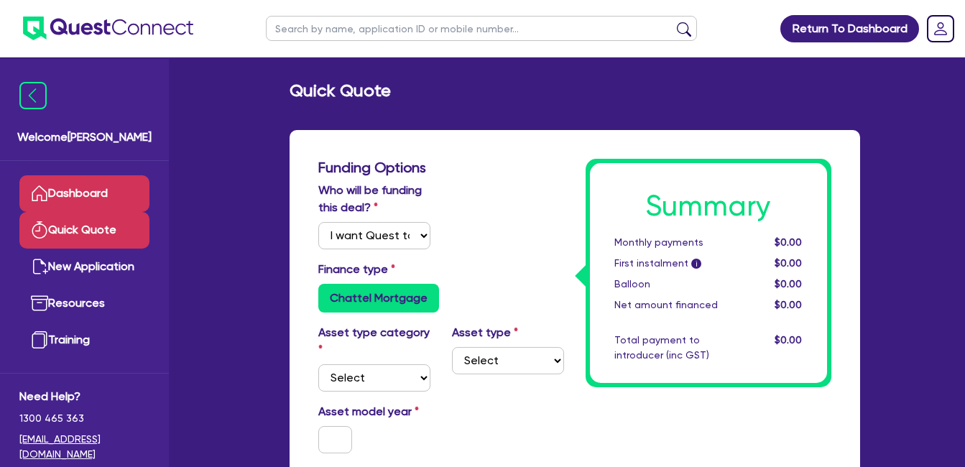
click at [76, 186] on link "Dashboard" at bounding box center [84, 193] width 130 height 37
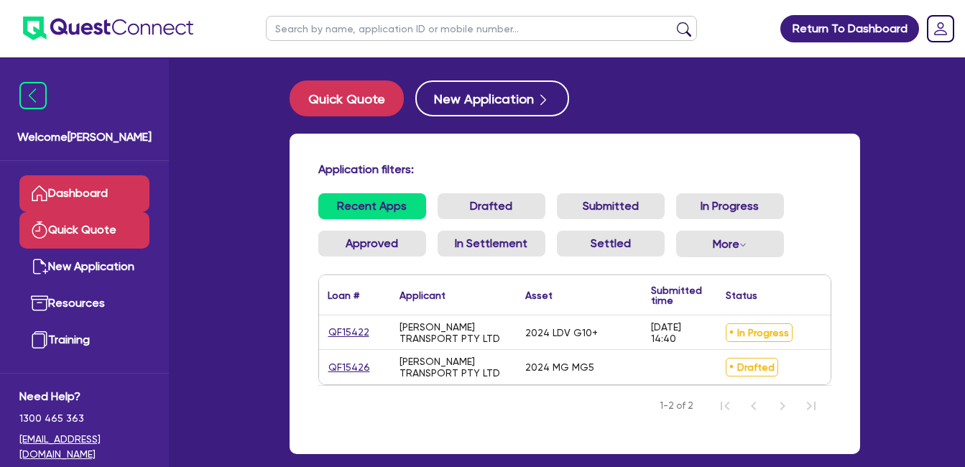
click at [86, 236] on link "Quick Quote" at bounding box center [84, 230] width 130 height 37
select select "Quest Finance - Own Book"
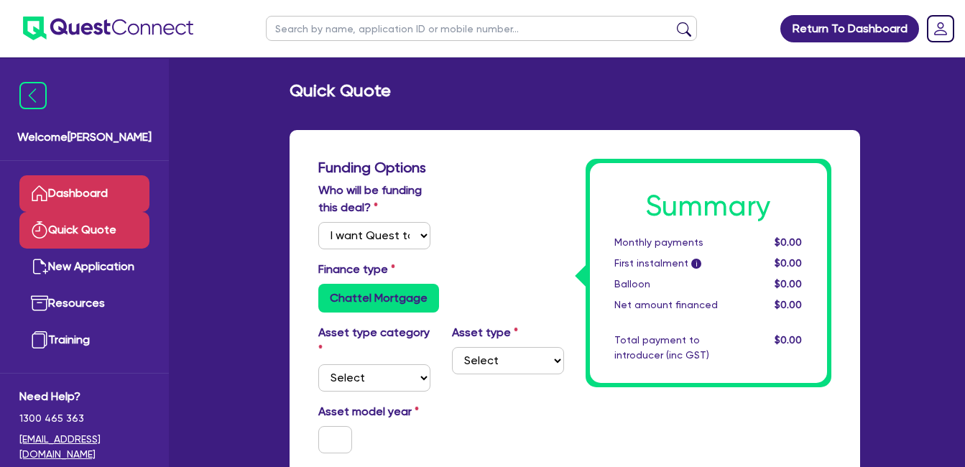
click at [82, 193] on link "Dashboard" at bounding box center [84, 193] width 130 height 37
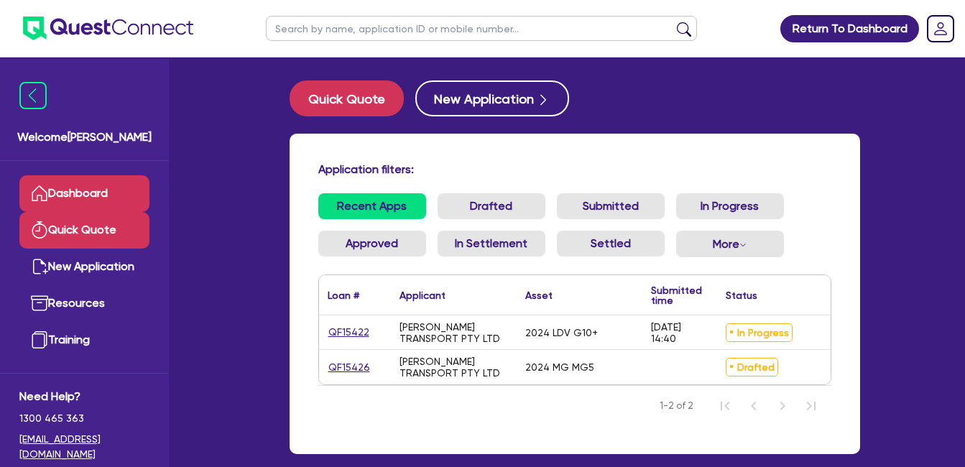
click at [82, 231] on link "Quick Quote" at bounding box center [84, 230] width 130 height 37
select select "Quest Finance - Own Book"
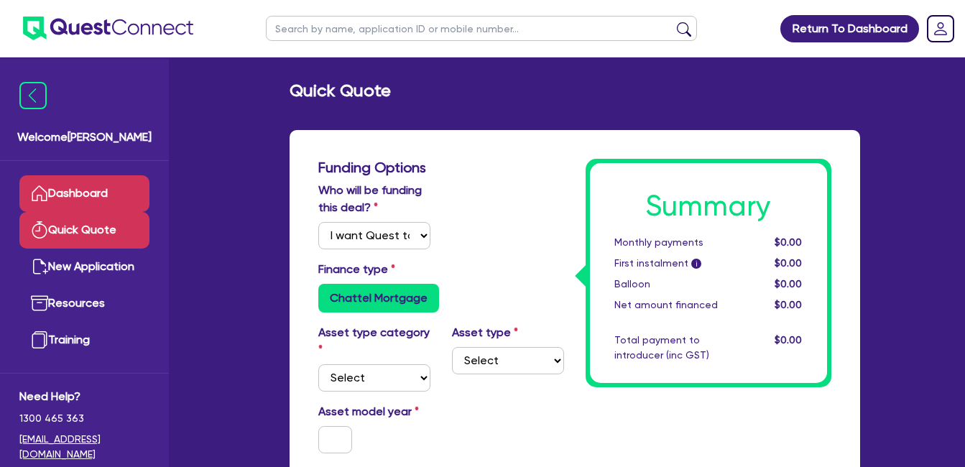
click at [91, 195] on link "Dashboard" at bounding box center [84, 193] width 130 height 37
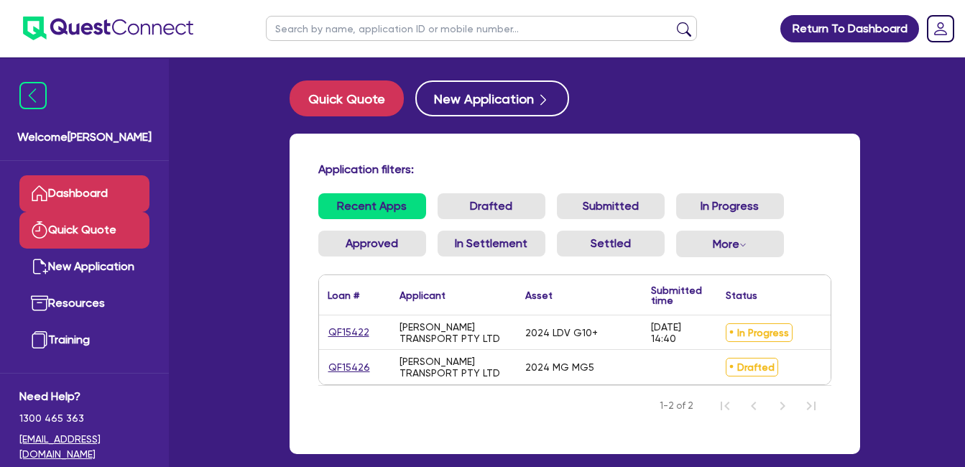
click at [84, 218] on link "Quick Quote" at bounding box center [84, 230] width 130 height 37
select select "Quest Finance - Own Book"
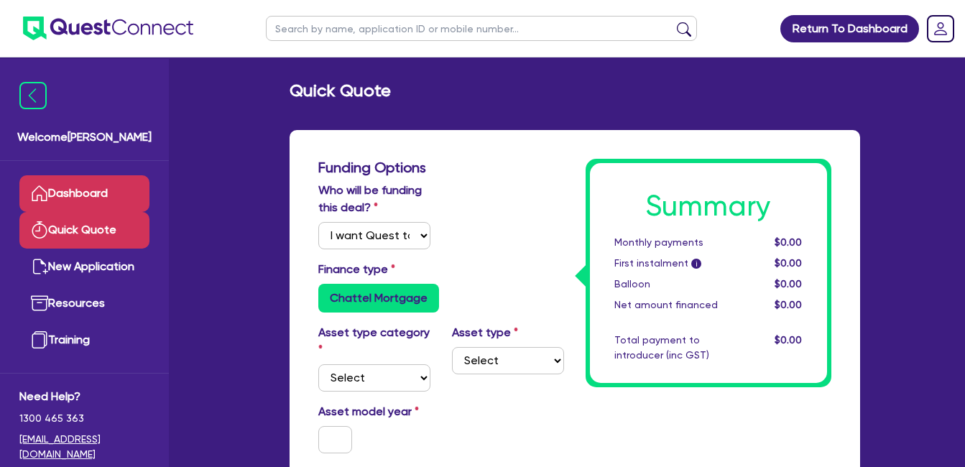
click at [80, 185] on link "Dashboard" at bounding box center [84, 193] width 130 height 37
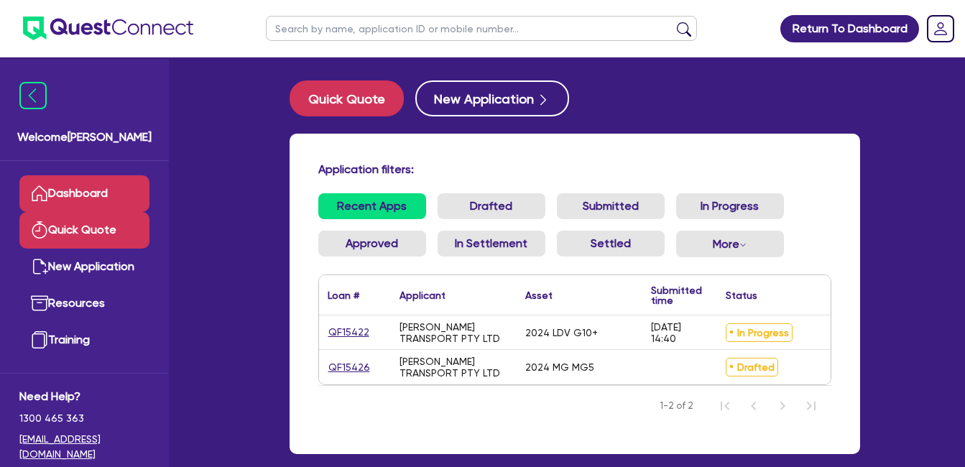
click at [88, 221] on link "Quick Quote" at bounding box center [84, 230] width 130 height 37
select select "Quest Finance - Own Book"
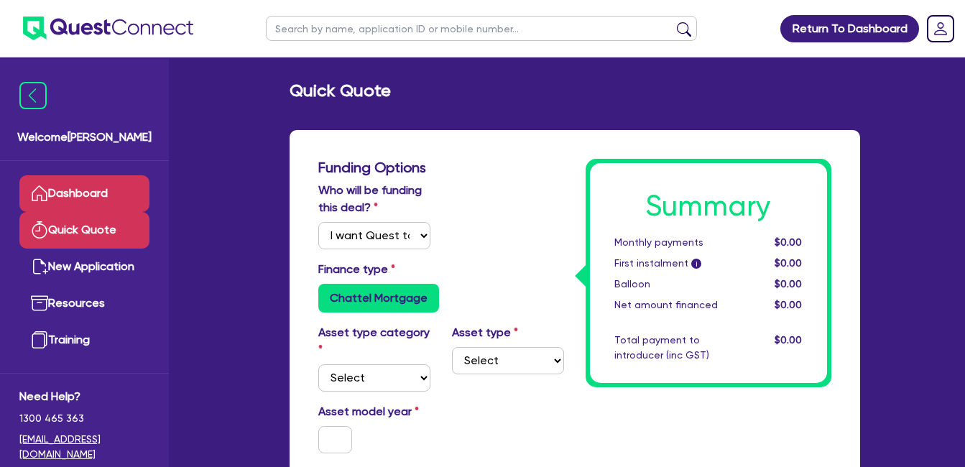
click at [67, 188] on link "Dashboard" at bounding box center [84, 193] width 130 height 37
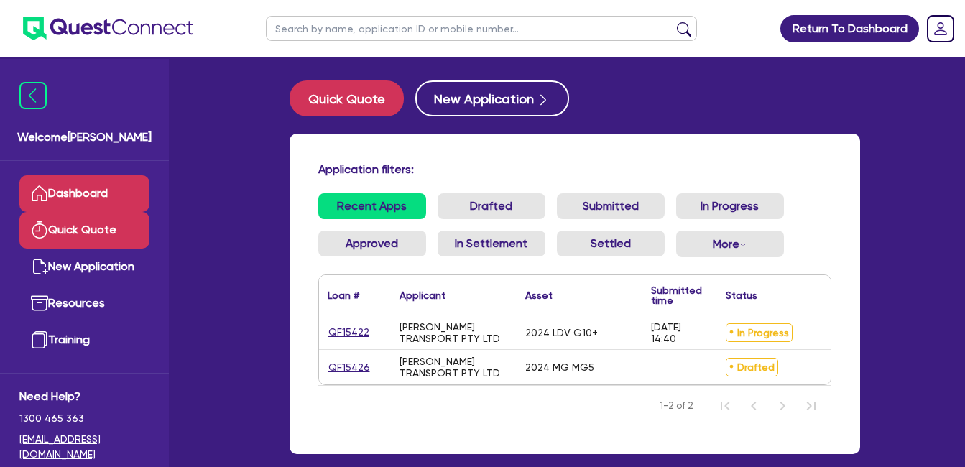
click at [72, 233] on link "Quick Quote" at bounding box center [84, 230] width 130 height 37
select select "Quest Finance - Own Book"
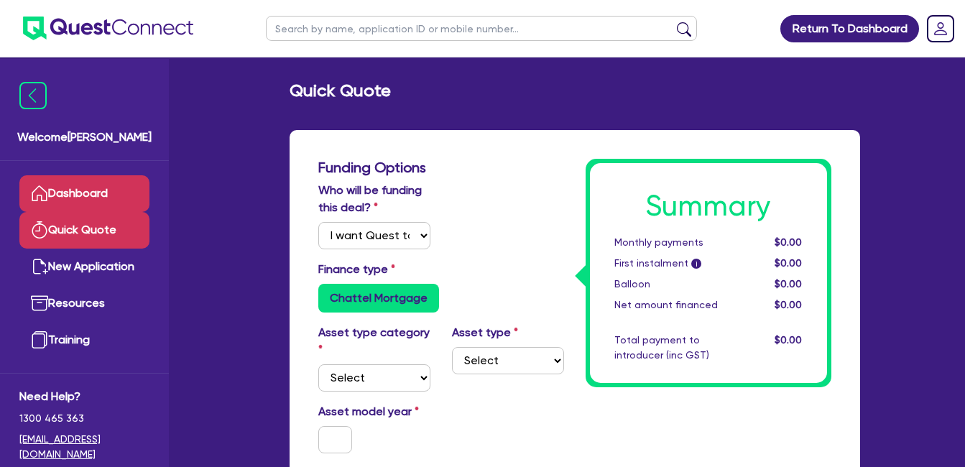
click at [69, 190] on link "Dashboard" at bounding box center [84, 193] width 130 height 37
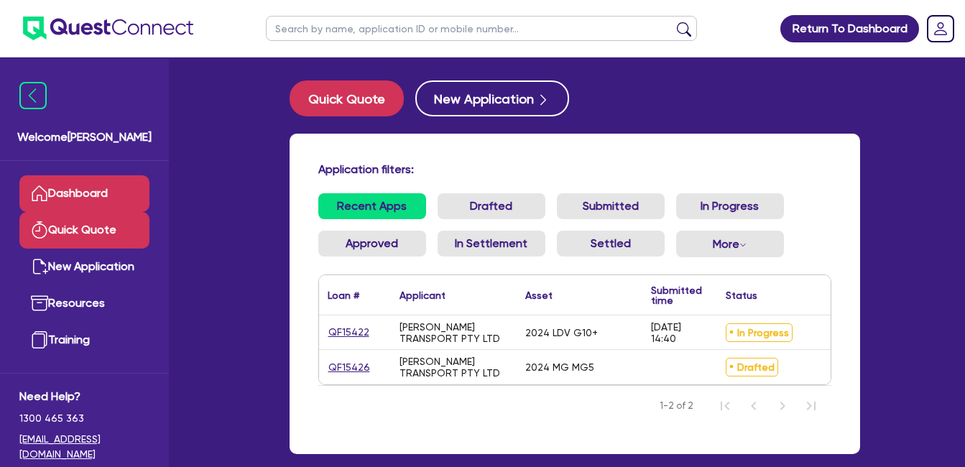
click at [72, 226] on link "Quick Quote" at bounding box center [84, 230] width 130 height 37
select select "Quest Finance - Own Book"
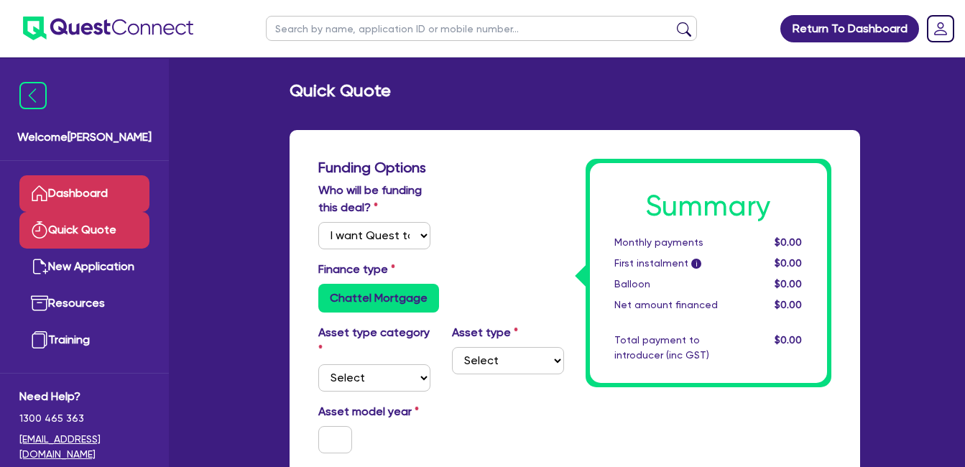
click at [73, 199] on link "Dashboard" at bounding box center [84, 193] width 130 height 37
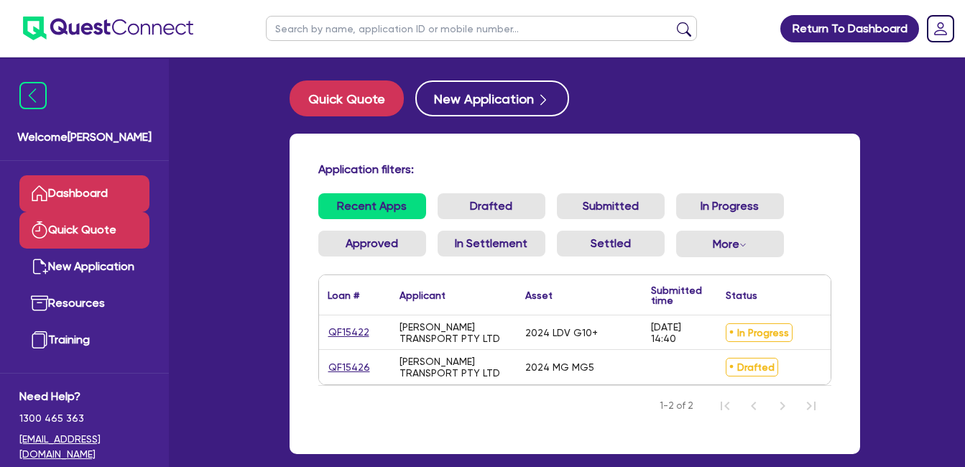
click at [71, 232] on link "Quick Quote" at bounding box center [84, 230] width 130 height 37
select select "Quest Finance - Own Book"
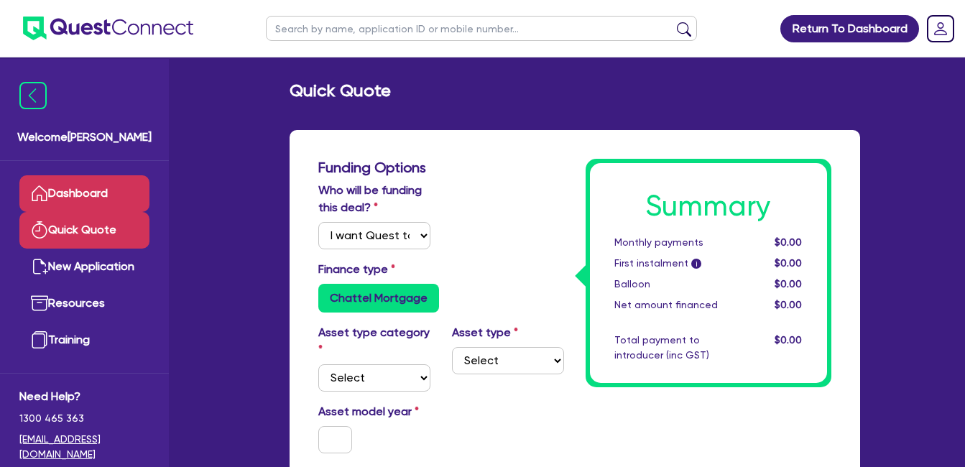
click at [90, 198] on link "Dashboard" at bounding box center [84, 193] width 130 height 37
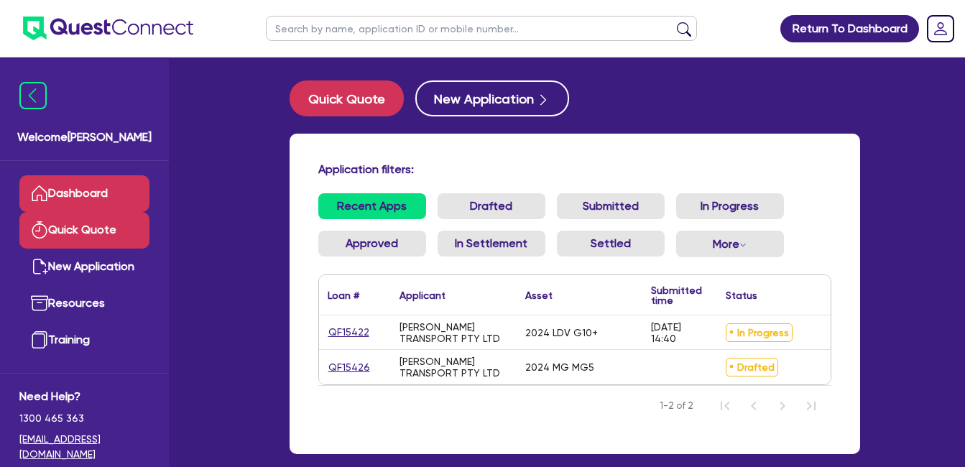
click at [104, 227] on link "Quick Quote" at bounding box center [84, 230] width 130 height 37
select select "Quest Finance - Own Book"
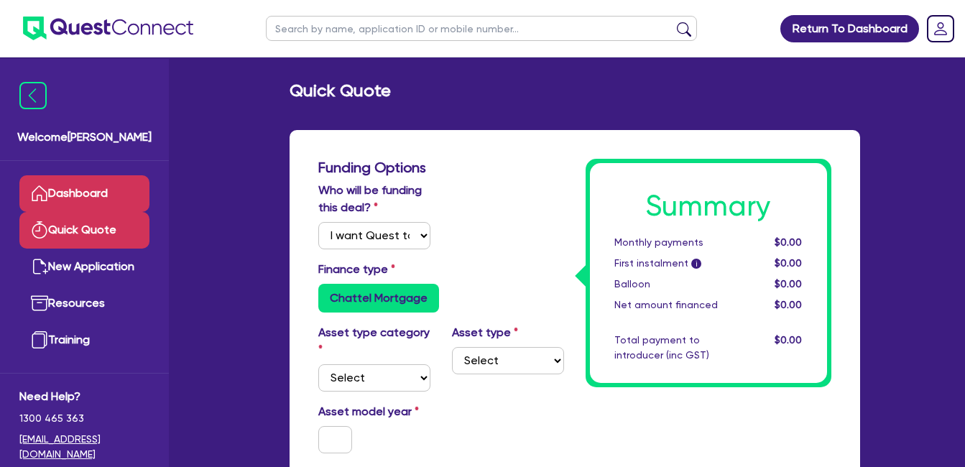
click at [88, 198] on link "Dashboard" at bounding box center [84, 193] width 130 height 37
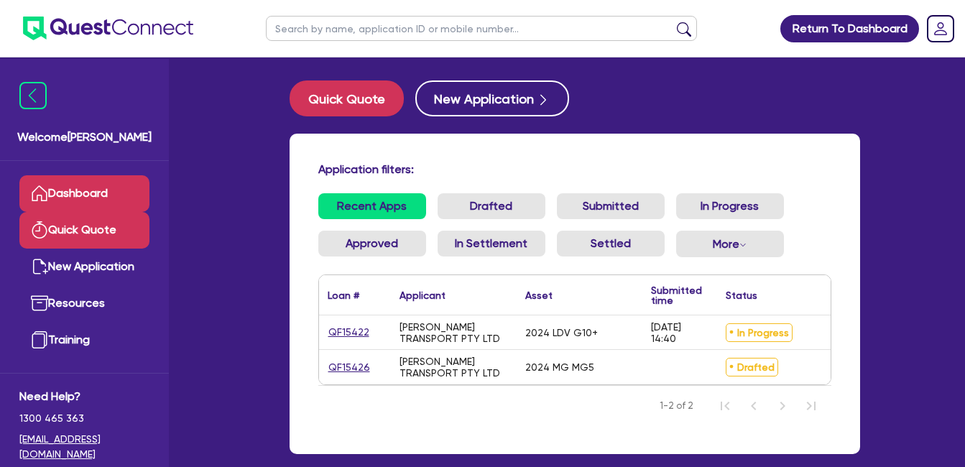
click at [66, 231] on link "Quick Quote" at bounding box center [84, 230] width 130 height 37
select select "Quest Finance - Own Book"
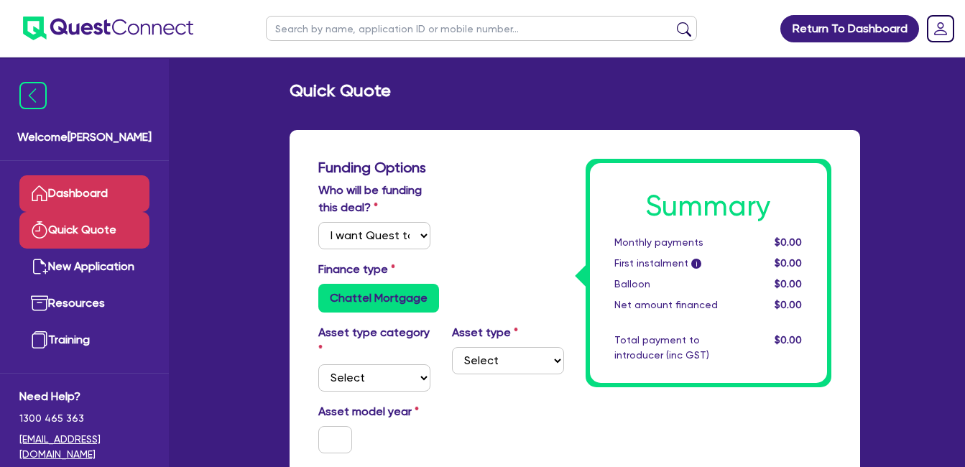
click at [86, 200] on link "Dashboard" at bounding box center [84, 193] width 130 height 37
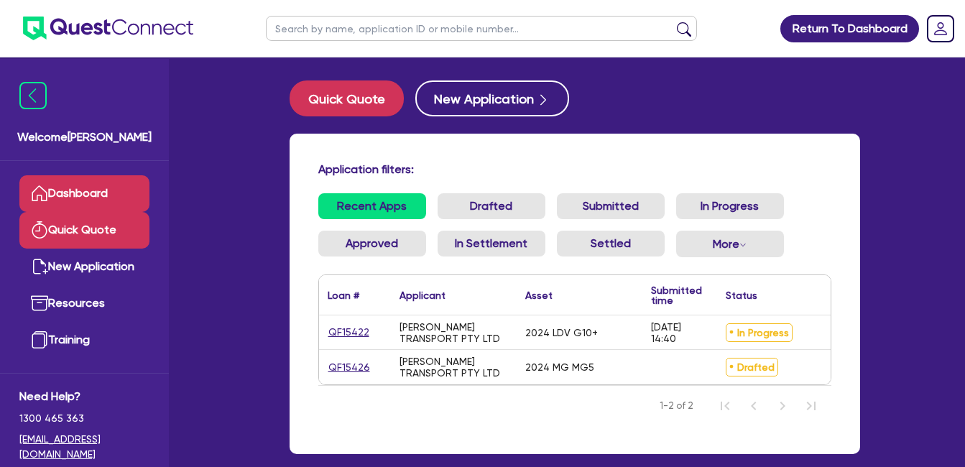
click at [85, 215] on link "Quick Quote" at bounding box center [84, 230] width 130 height 37
select select "Quest Finance - Own Book"
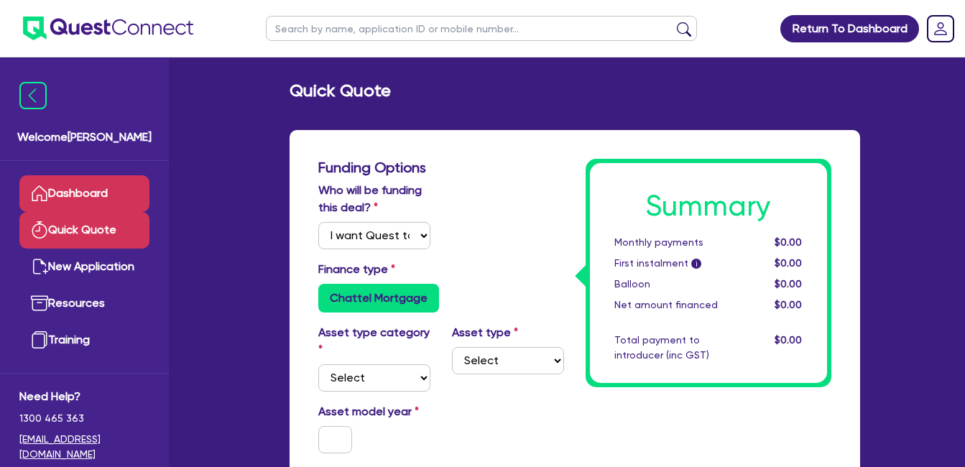
click at [88, 190] on link "Dashboard" at bounding box center [84, 193] width 130 height 37
